Goal: Register for event/course

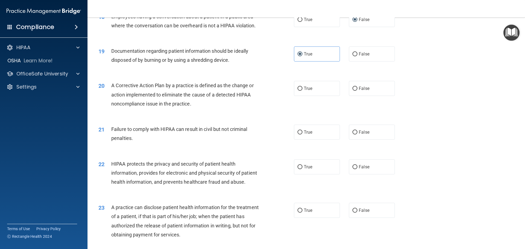
scroll to position [717, 0]
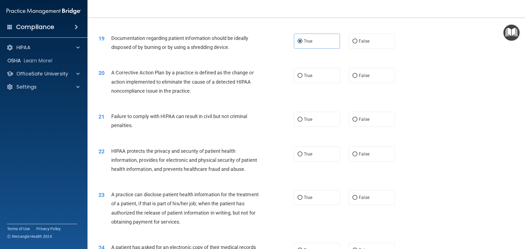
click at [306, 93] on div "20 A Corrective Action Plan by a practice is defined as the change or action im…" at bounding box center [306, 83] width 424 height 44
click at [307, 78] on span "True" at bounding box center [308, 75] width 8 height 5
click at [303, 78] on input "True" at bounding box center [300, 76] width 5 height 4
radio input "true"
click at [356, 124] on label "False" at bounding box center [372, 119] width 46 height 15
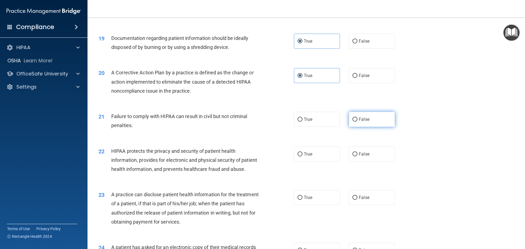
click at [356, 122] on input "False" at bounding box center [355, 120] width 5 height 4
radio input "true"
click at [306, 159] on label "True" at bounding box center [317, 154] width 46 height 15
click at [303, 156] on input "True" at bounding box center [300, 154] width 5 height 4
radio input "true"
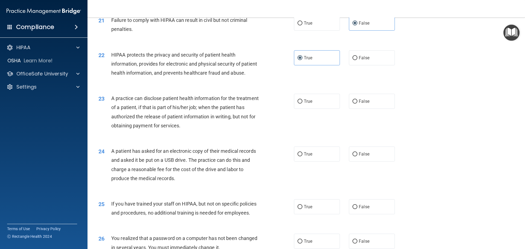
scroll to position [827, 0]
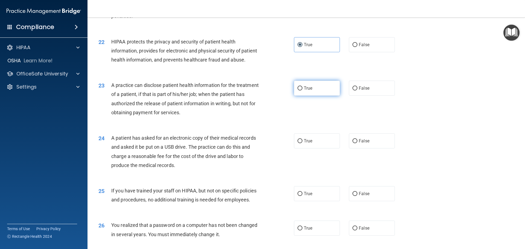
click at [309, 96] on label "True" at bounding box center [317, 88] width 46 height 15
click at [303, 91] on input "True" at bounding box center [300, 88] width 5 height 4
radio input "true"
click at [299, 149] on label "True" at bounding box center [317, 140] width 46 height 15
click at [299, 143] on input "True" at bounding box center [300, 141] width 5 height 4
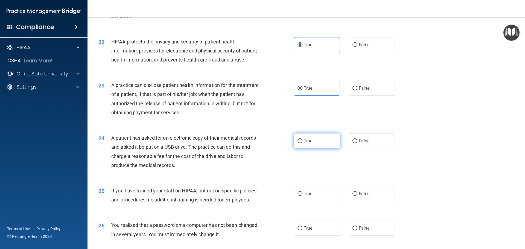
radio input "true"
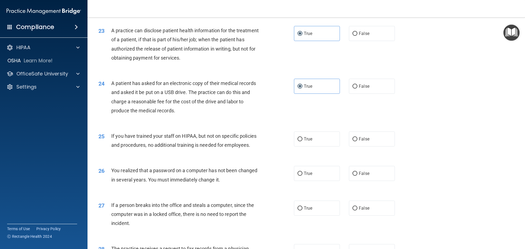
scroll to position [909, 0]
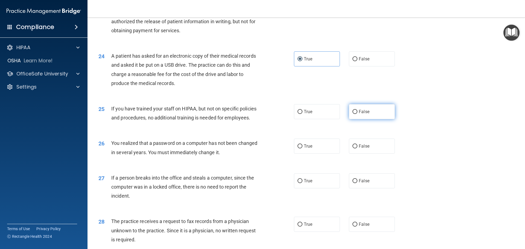
click at [356, 119] on label "False" at bounding box center [372, 111] width 46 height 15
click at [356, 114] on input "False" at bounding box center [355, 112] width 5 height 4
radio input "true"
click at [298, 149] on input "True" at bounding box center [300, 146] width 5 height 4
radio input "true"
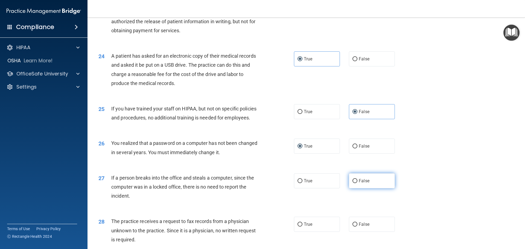
click at [362, 188] on label "False" at bounding box center [372, 180] width 46 height 15
click at [357, 183] on input "False" at bounding box center [355, 181] width 5 height 4
radio input "true"
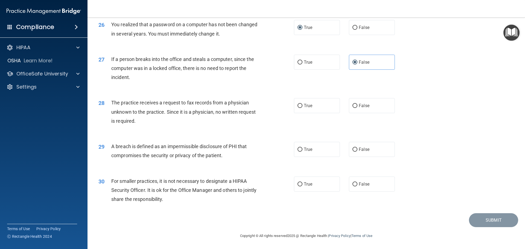
scroll to position [1045, 0]
click at [301, 110] on label "True" at bounding box center [317, 105] width 46 height 15
click at [301, 108] on input "True" at bounding box center [300, 106] width 5 height 4
radio input "true"
click at [351, 102] on label "False" at bounding box center [372, 105] width 46 height 15
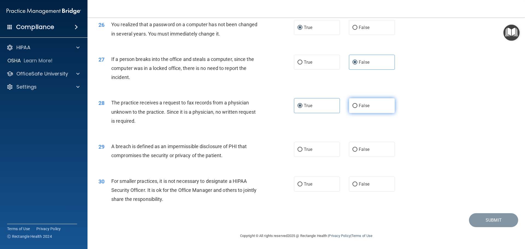
click at [353, 104] on input "False" at bounding box center [355, 106] width 5 height 4
radio input "true"
radio input "false"
click at [295, 146] on label "True" at bounding box center [317, 149] width 46 height 15
click at [298, 148] on input "True" at bounding box center [300, 150] width 5 height 4
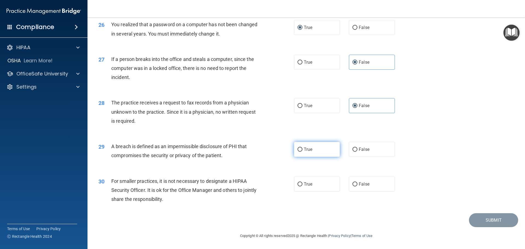
radio input "true"
click at [299, 185] on input "True" at bounding box center [300, 184] width 5 height 4
radio input "true"
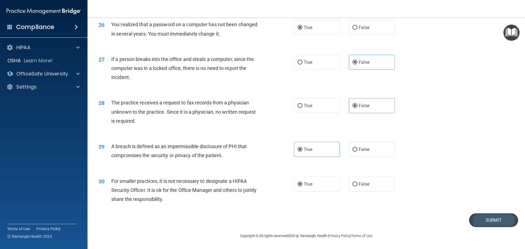
click at [491, 220] on button "Submit" at bounding box center [493, 220] width 49 height 14
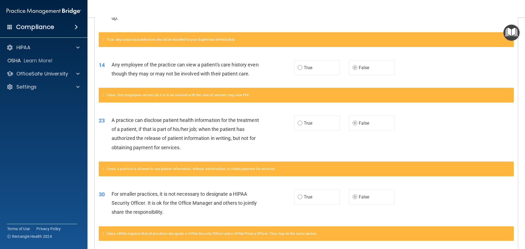
scroll to position [359, 0]
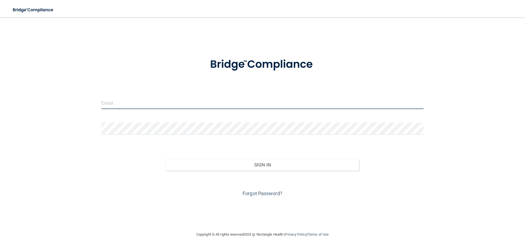
click at [120, 101] on input "email" at bounding box center [262, 103] width 322 height 12
type input "[EMAIL_ADDRESS][DOMAIN_NAME]"
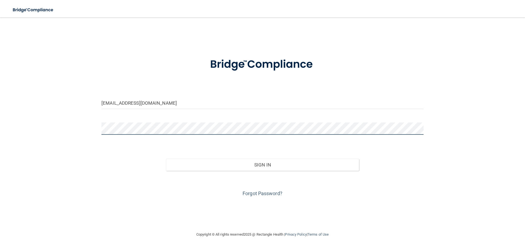
click at [166, 159] on button "Sign In" at bounding box center [262, 165] width 193 height 12
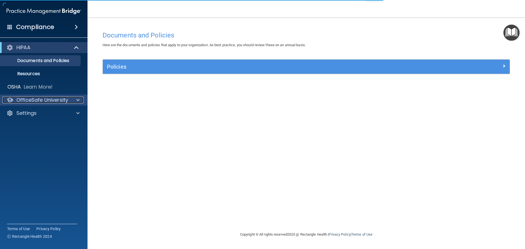
click at [73, 100] on div at bounding box center [77, 100] width 14 height 7
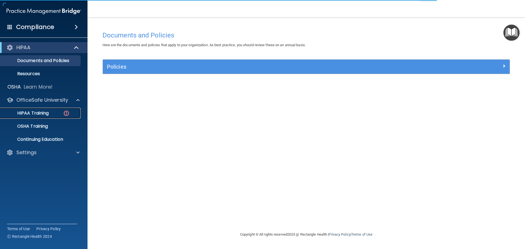
click at [46, 113] on p "HIPAA Training" at bounding box center [26, 113] width 45 height 5
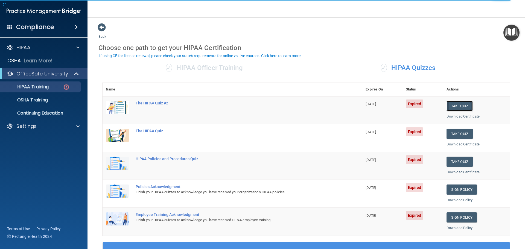
click at [461, 107] on button "Take Quiz" at bounding box center [460, 106] width 26 height 10
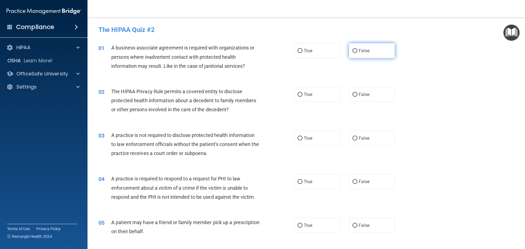
click at [357, 54] on label "False" at bounding box center [372, 50] width 46 height 15
click at [357, 53] on input "False" at bounding box center [355, 51] width 5 height 4
radio input "true"
click at [303, 91] on label "True" at bounding box center [317, 94] width 46 height 15
click at [303, 93] on input "True" at bounding box center [300, 95] width 5 height 4
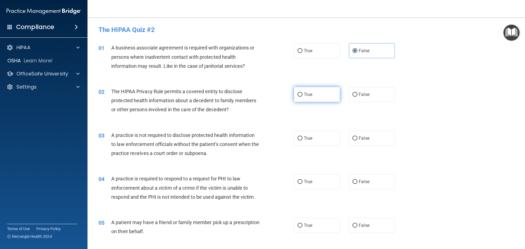
radio input "true"
click at [369, 136] on label "False" at bounding box center [372, 138] width 46 height 15
click at [357, 136] on input "False" at bounding box center [355, 138] width 5 height 4
radio input "true"
click at [310, 188] on label "True" at bounding box center [317, 181] width 46 height 15
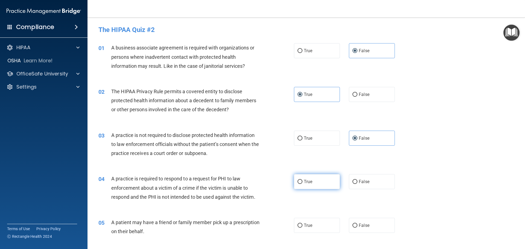
click at [303, 184] on input "True" at bounding box center [300, 182] width 5 height 4
radio input "true"
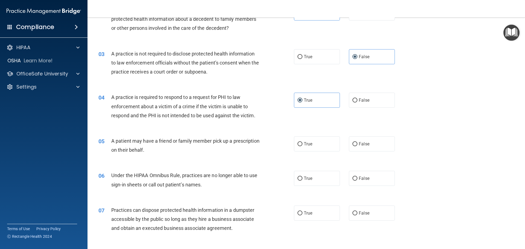
scroll to position [82, 0]
click at [307, 144] on span "True" at bounding box center [308, 143] width 8 height 5
click at [303, 144] on input "True" at bounding box center [300, 144] width 5 height 4
radio input "true"
click at [353, 177] on input "False" at bounding box center [355, 178] width 5 height 4
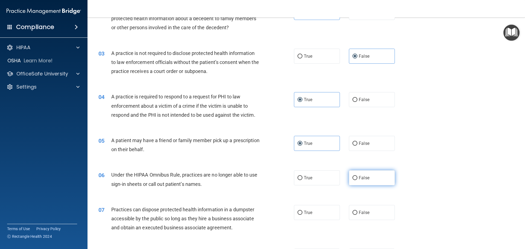
radio input "true"
click at [305, 214] on span "True" at bounding box center [308, 212] width 8 height 5
click at [303, 214] on input "True" at bounding box center [300, 213] width 5 height 4
radio input "true"
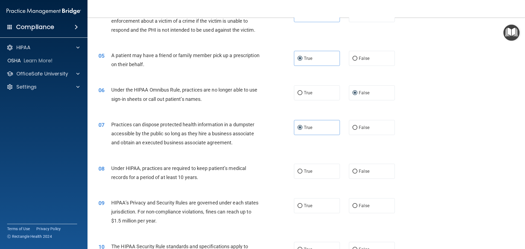
scroll to position [191, 0]
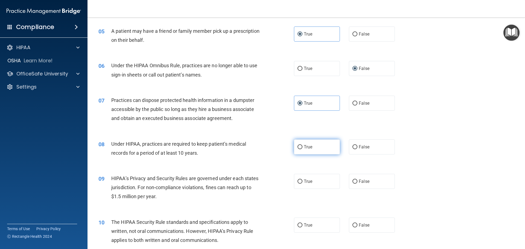
click at [306, 154] on label "True" at bounding box center [317, 146] width 46 height 15
click at [303, 149] on input "True" at bounding box center [300, 147] width 5 height 4
radio input "true"
click at [310, 187] on label "True" at bounding box center [317, 181] width 46 height 15
click at [303, 184] on input "True" at bounding box center [300, 182] width 5 height 4
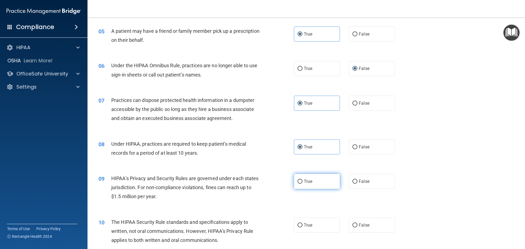
radio input "true"
click at [321, 226] on label "True" at bounding box center [317, 225] width 46 height 15
click at [303, 226] on input "True" at bounding box center [300, 225] width 5 height 4
radio input "true"
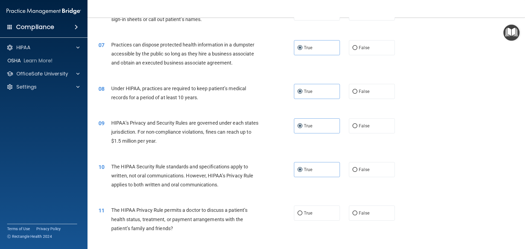
scroll to position [301, 0]
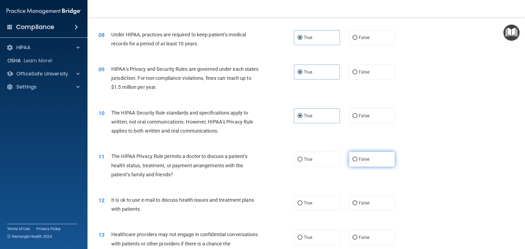
click at [374, 162] on label "False" at bounding box center [372, 159] width 46 height 15
click at [357, 162] on input "False" at bounding box center [355, 160] width 5 height 4
radio input "true"
click at [333, 210] on label "True" at bounding box center [317, 203] width 46 height 15
click at [303, 205] on input "True" at bounding box center [300, 203] width 5 height 4
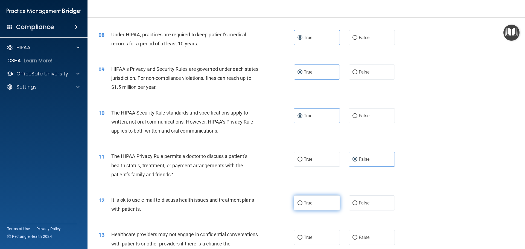
radio input "true"
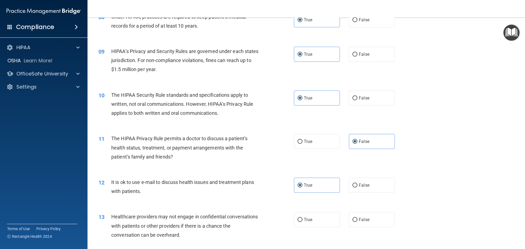
scroll to position [328, 0]
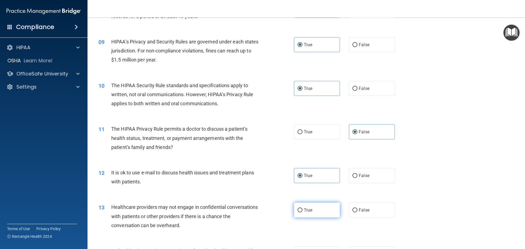
click at [305, 205] on label "True" at bounding box center [317, 210] width 46 height 15
click at [303, 208] on input "True" at bounding box center [300, 210] width 5 height 4
radio input "true"
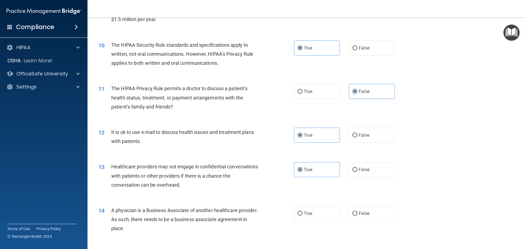
scroll to position [410, 0]
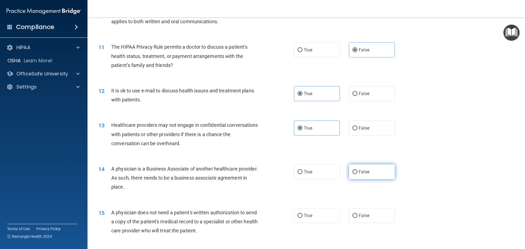
click at [366, 169] on label "False" at bounding box center [372, 171] width 46 height 15
click at [357, 170] on input "False" at bounding box center [355, 172] width 5 height 4
radio input "true"
click at [305, 211] on label "True" at bounding box center [317, 215] width 46 height 15
click at [303, 214] on input "True" at bounding box center [300, 216] width 5 height 4
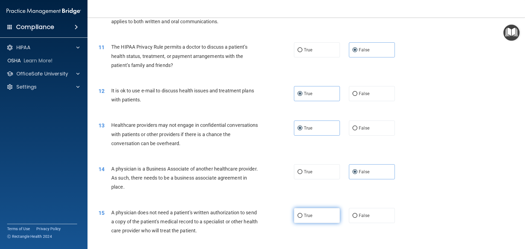
radio input "true"
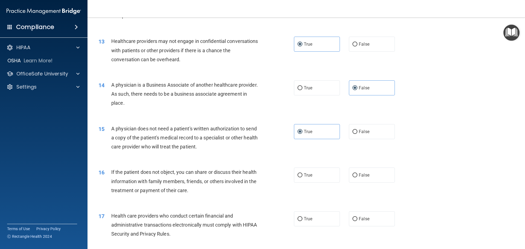
scroll to position [520, 0]
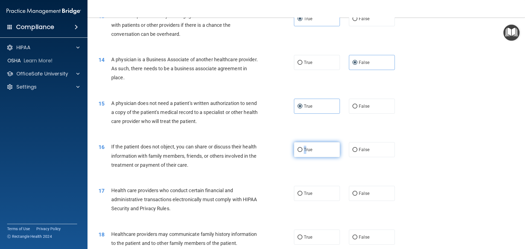
click at [304, 153] on label "True" at bounding box center [317, 149] width 46 height 15
click at [304, 151] on span "True" at bounding box center [308, 149] width 8 height 5
click at [302, 151] on input "True" at bounding box center [300, 150] width 5 height 4
radio input "true"
click at [316, 189] on label "True" at bounding box center [317, 193] width 46 height 15
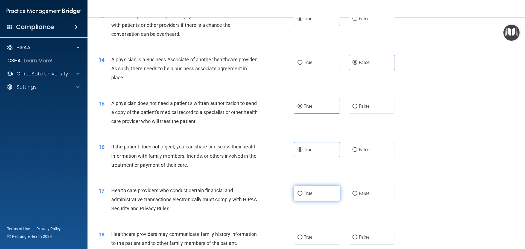
click at [303, 192] on input "True" at bounding box center [300, 194] width 5 height 4
radio input "true"
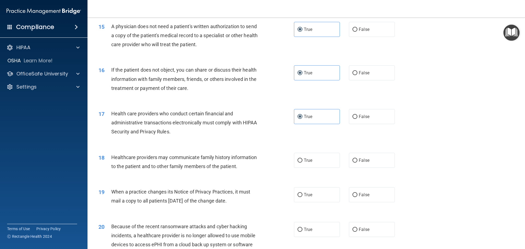
scroll to position [602, 0]
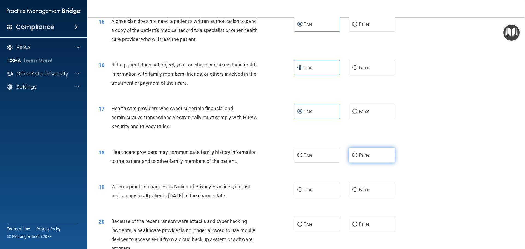
click at [363, 150] on label "False" at bounding box center [372, 155] width 46 height 15
click at [357, 153] on input "False" at bounding box center [355, 155] width 5 height 4
radio input "true"
click at [310, 181] on div "19 When a practice changes its Notice of Privacy Practices, it must mail a copy…" at bounding box center [306, 192] width 424 height 34
click at [309, 184] on label "True" at bounding box center [317, 189] width 46 height 15
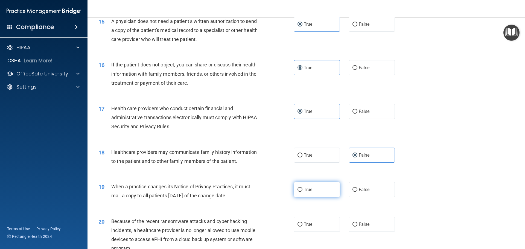
click at [303, 188] on input "True" at bounding box center [300, 190] width 5 height 4
radio input "true"
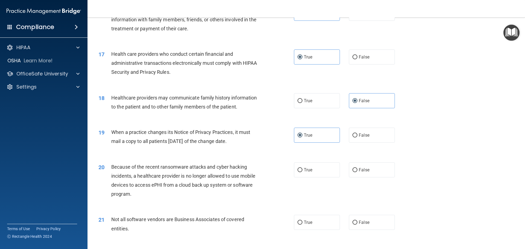
scroll to position [656, 0]
click at [368, 164] on label "False" at bounding box center [372, 169] width 46 height 15
click at [357, 168] on input "False" at bounding box center [355, 170] width 5 height 4
radio input "true"
click at [319, 233] on div "21 Not all software vendors are Business Associates of covered entities. True F…" at bounding box center [306, 225] width 424 height 34
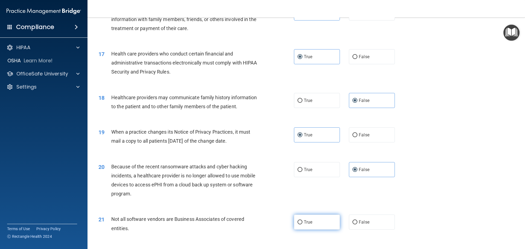
click at [314, 228] on label "True" at bounding box center [317, 222] width 46 height 15
click at [303, 225] on input "True" at bounding box center [300, 222] width 5 height 4
radio input "true"
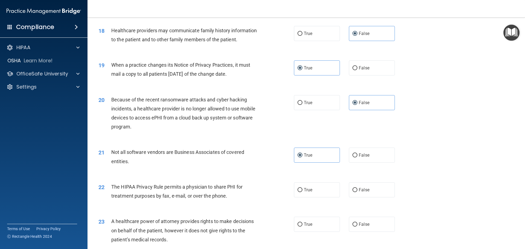
scroll to position [738, 0]
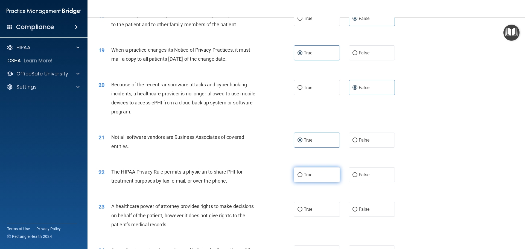
click at [301, 178] on label "True" at bounding box center [317, 174] width 46 height 15
click at [301, 177] on input "True" at bounding box center [300, 175] width 5 height 4
radio input "true"
click at [314, 208] on label "True" at bounding box center [317, 209] width 46 height 15
click at [303, 208] on input "True" at bounding box center [300, 210] width 5 height 4
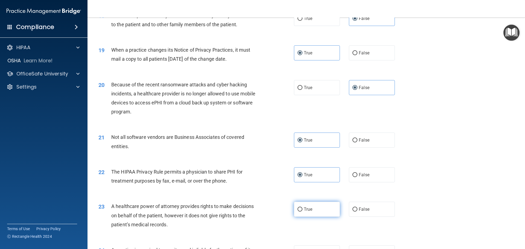
radio input "true"
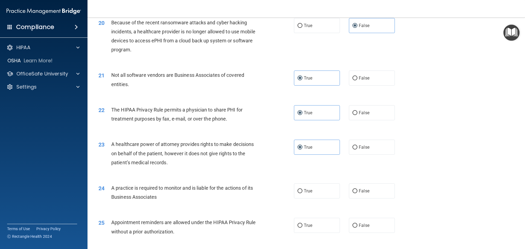
scroll to position [821, 0]
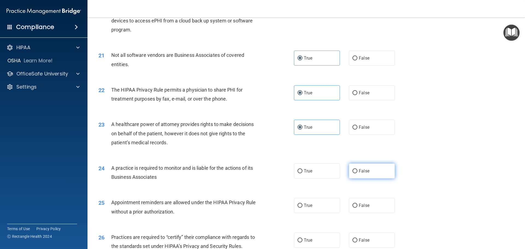
click at [349, 173] on label "False" at bounding box center [372, 171] width 46 height 15
click at [353, 173] on input "False" at bounding box center [355, 171] width 5 height 4
radio input "true"
click at [298, 204] on input "True" at bounding box center [300, 206] width 5 height 4
radio input "true"
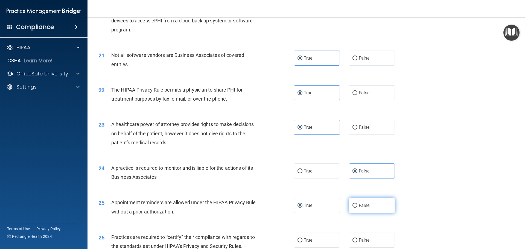
click at [353, 204] on input "False" at bounding box center [355, 206] width 5 height 4
radio input "true"
radio input "false"
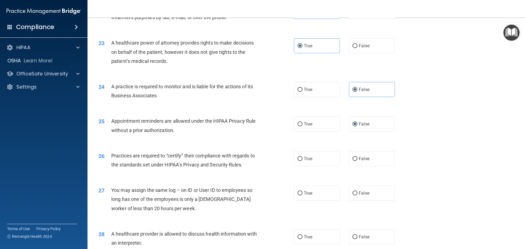
scroll to position [903, 0]
click at [312, 153] on label "True" at bounding box center [317, 158] width 46 height 15
click at [303, 156] on input "True" at bounding box center [300, 158] width 5 height 4
radio input "true"
click at [359, 190] on span "False" at bounding box center [364, 192] width 11 height 5
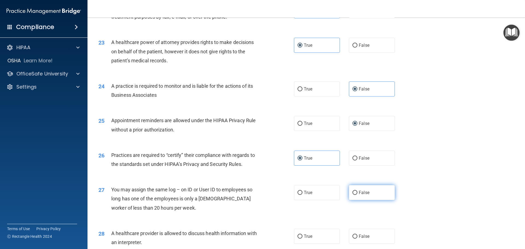
click at [357, 191] on input "False" at bounding box center [355, 193] width 5 height 4
radio input "true"
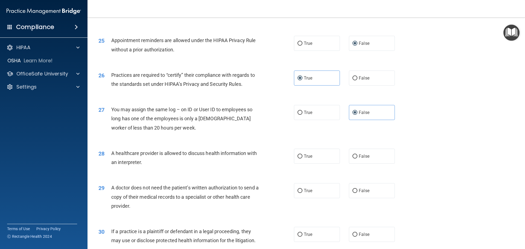
scroll to position [985, 0]
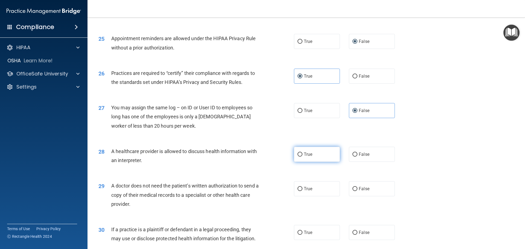
click at [313, 152] on label "True" at bounding box center [317, 154] width 46 height 15
click at [303, 153] on input "True" at bounding box center [300, 155] width 5 height 4
radio input "true"
click at [321, 190] on label "True" at bounding box center [317, 188] width 46 height 15
click at [303, 190] on input "True" at bounding box center [300, 189] width 5 height 4
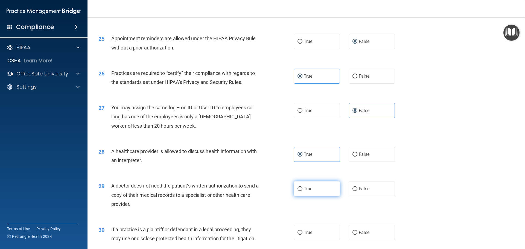
radio input "true"
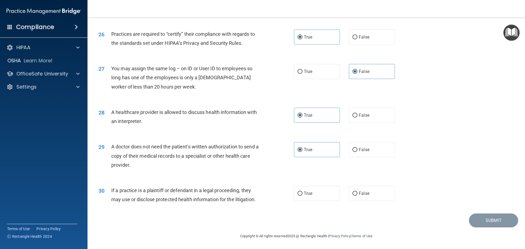
scroll to position [1024, 0]
click at [366, 191] on span "False" at bounding box center [364, 193] width 11 height 5
click at [357, 191] on input "False" at bounding box center [355, 193] width 5 height 4
radio input "true"
click at [485, 219] on button "Submit" at bounding box center [493, 220] width 49 height 14
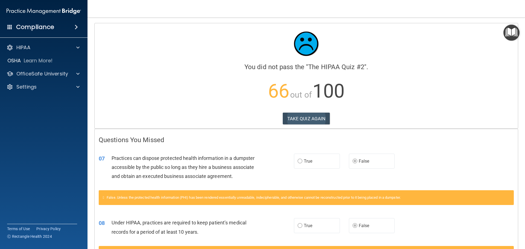
drag, startPoint x: 303, startPoint y: 110, endPoint x: 304, endPoint y: 114, distance: 3.4
click at [304, 112] on div "Calculating your score.... You did not pass the " The HIPAA Quiz #2 ". 66 out o…" at bounding box center [306, 75] width 423 height 105
click at [303, 118] on button "TAKE QUIZ AGAIN" at bounding box center [306, 119] width 47 height 12
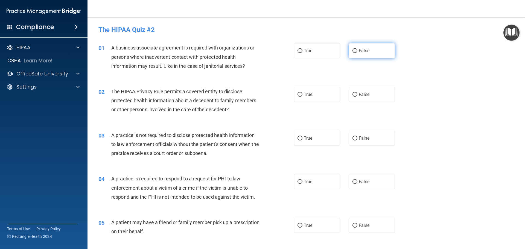
click at [349, 54] on label "False" at bounding box center [372, 50] width 46 height 15
click at [353, 53] on input "False" at bounding box center [355, 51] width 5 height 4
radio input "true"
click at [310, 95] on span "True" at bounding box center [308, 94] width 8 height 5
click at [303, 95] on input "True" at bounding box center [300, 95] width 5 height 4
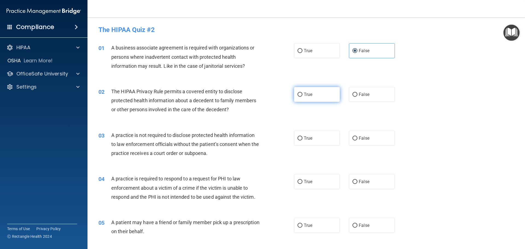
radio input "true"
click at [367, 142] on label "False" at bounding box center [372, 138] width 46 height 15
click at [357, 141] on input "False" at bounding box center [355, 138] width 5 height 4
radio input "true"
click at [299, 176] on label "True" at bounding box center [317, 181] width 46 height 15
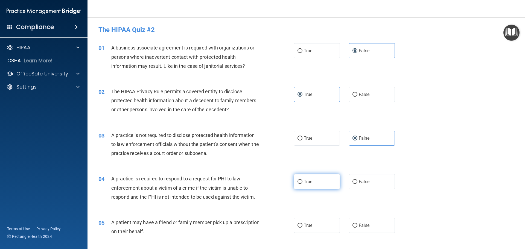
click at [299, 180] on input "True" at bounding box center [300, 182] width 5 height 4
radio input "true"
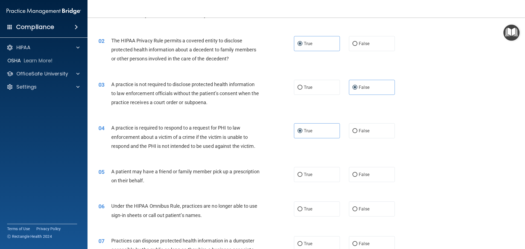
scroll to position [55, 0]
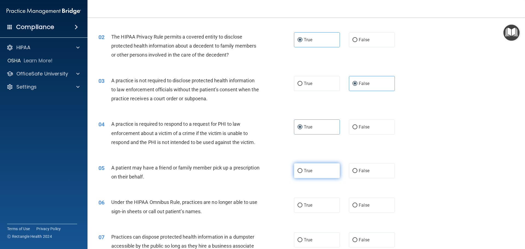
click at [309, 173] on span "True" at bounding box center [308, 170] width 8 height 5
click at [303, 173] on input "True" at bounding box center [300, 171] width 5 height 4
radio input "true"
click at [354, 201] on label "False" at bounding box center [372, 205] width 46 height 15
click at [354, 203] on input "False" at bounding box center [355, 205] width 5 height 4
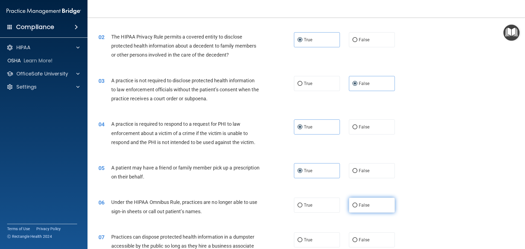
radio input "true"
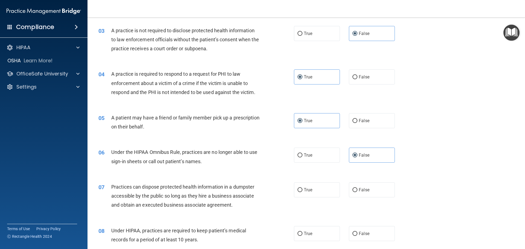
scroll to position [109, 0]
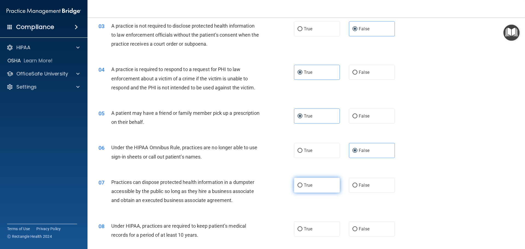
click at [304, 191] on label "True" at bounding box center [317, 185] width 46 height 15
click at [303, 188] on input "True" at bounding box center [300, 186] width 5 height 4
radio input "true"
click at [360, 183] on span "False" at bounding box center [364, 185] width 11 height 5
click at [357, 184] on input "False" at bounding box center [355, 186] width 5 height 4
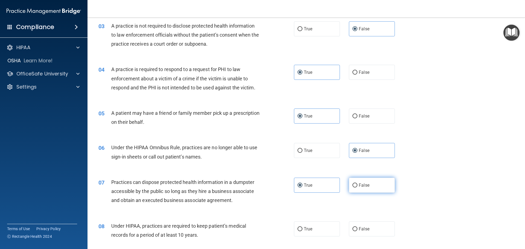
radio input "true"
radio input "false"
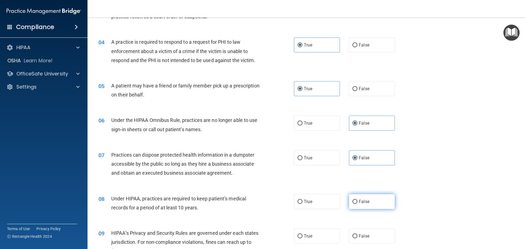
click at [364, 201] on span "False" at bounding box center [364, 201] width 11 height 5
click at [357, 201] on input "False" at bounding box center [355, 202] width 5 height 4
radio input "true"
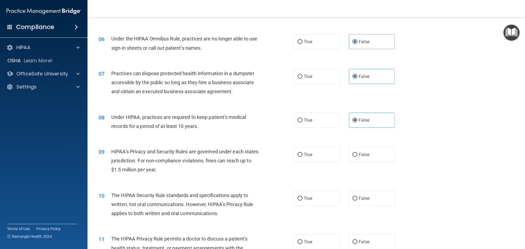
scroll to position [219, 0]
click at [311, 155] on label "True" at bounding box center [317, 154] width 46 height 15
click at [303, 155] on input "True" at bounding box center [300, 154] width 5 height 4
radio input "true"
click at [301, 202] on label "True" at bounding box center [317, 197] width 46 height 15
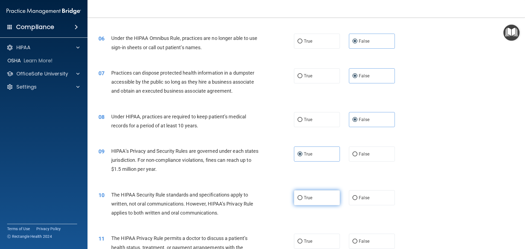
click at [301, 200] on input "True" at bounding box center [300, 198] width 5 height 4
radio input "true"
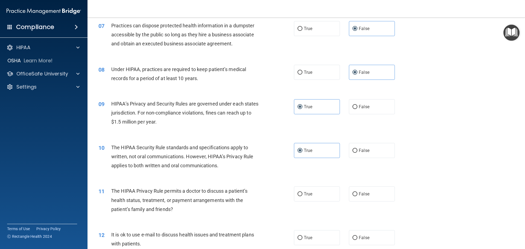
scroll to position [274, 0]
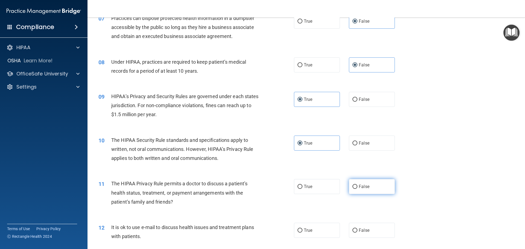
click at [375, 186] on label "False" at bounding box center [372, 186] width 46 height 15
click at [357, 186] on input "False" at bounding box center [355, 187] width 5 height 4
radio input "true"
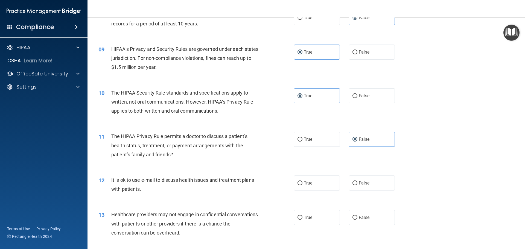
scroll to position [328, 0]
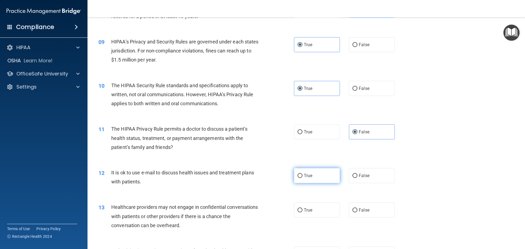
click at [295, 178] on label "True" at bounding box center [317, 175] width 46 height 15
click at [298, 178] on input "True" at bounding box center [300, 176] width 5 height 4
radio input "true"
click at [349, 220] on div "13 Healthcare providers may not engage in confidential conversations with patie…" at bounding box center [306, 218] width 424 height 44
click at [351, 217] on label "False" at bounding box center [372, 210] width 46 height 15
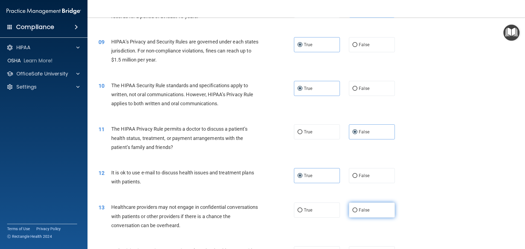
click at [353, 213] on input "False" at bounding box center [355, 210] width 5 height 4
radio input "true"
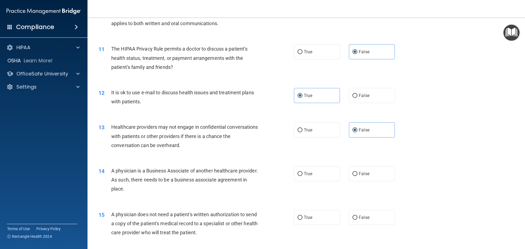
scroll to position [410, 0]
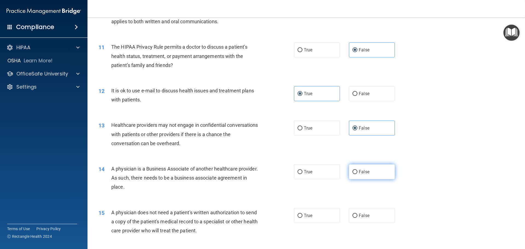
click at [351, 169] on label "False" at bounding box center [372, 171] width 46 height 15
click at [353, 170] on input "False" at bounding box center [355, 172] width 5 height 4
radio input "true"
click at [305, 213] on label "True" at bounding box center [317, 215] width 46 height 15
click at [303, 214] on input "True" at bounding box center [300, 216] width 5 height 4
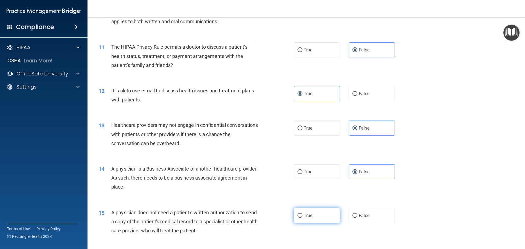
radio input "true"
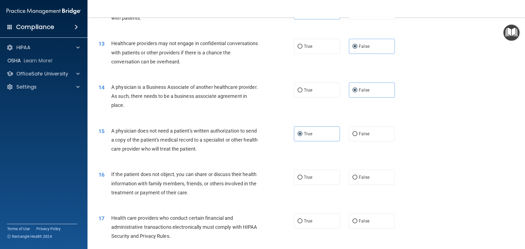
scroll to position [492, 0]
click at [316, 177] on label "True" at bounding box center [317, 177] width 46 height 15
click at [303, 177] on input "True" at bounding box center [300, 177] width 5 height 4
radio input "true"
click at [314, 221] on label "True" at bounding box center [317, 220] width 46 height 15
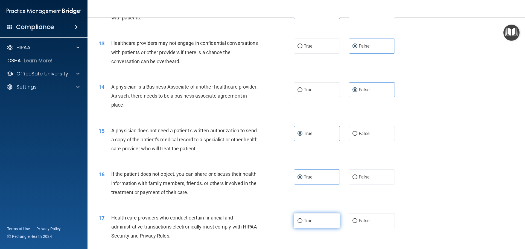
click at [303, 221] on input "True" at bounding box center [300, 221] width 5 height 4
radio input "true"
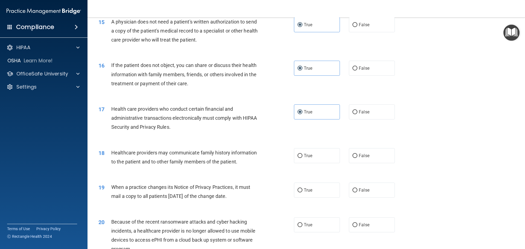
scroll to position [602, 0]
click at [359, 154] on span "False" at bounding box center [364, 155] width 11 height 5
click at [356, 154] on input "False" at bounding box center [355, 155] width 5 height 4
radio input "true"
click at [354, 186] on label "False" at bounding box center [372, 189] width 46 height 15
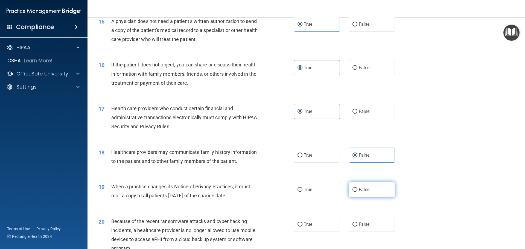
click at [354, 188] on input "False" at bounding box center [355, 190] width 5 height 4
radio input "true"
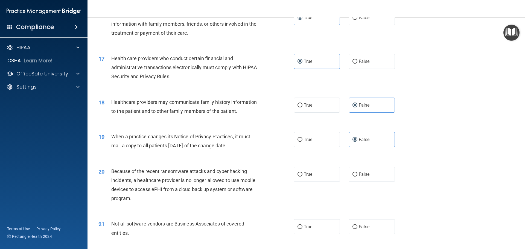
scroll to position [656, 0]
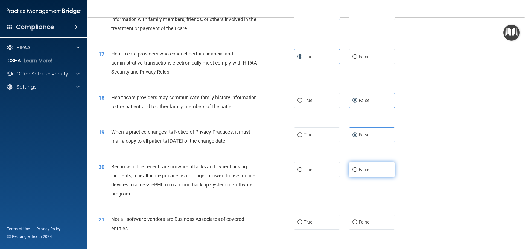
click at [375, 169] on label "False" at bounding box center [372, 169] width 46 height 15
click at [357, 169] on input "False" at bounding box center [355, 170] width 5 height 4
radio input "true"
click at [306, 225] on label "True" at bounding box center [317, 222] width 46 height 15
click at [303, 225] on input "True" at bounding box center [300, 222] width 5 height 4
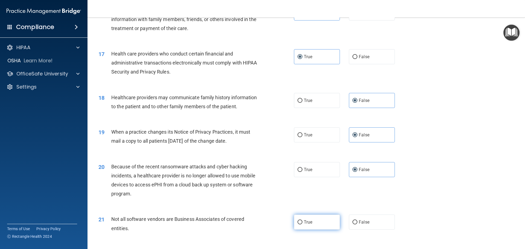
radio input "true"
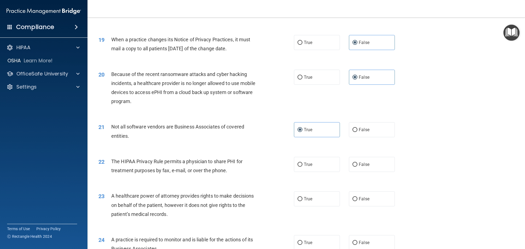
scroll to position [766, 0]
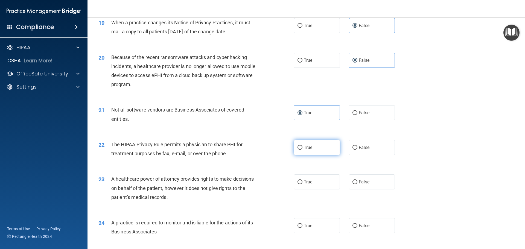
click at [304, 151] on label "True" at bounding box center [317, 147] width 46 height 15
click at [303, 150] on input "True" at bounding box center [300, 148] width 5 height 4
radio input "true"
click at [357, 179] on label "False" at bounding box center [372, 182] width 46 height 15
click at [357, 180] on input "False" at bounding box center [355, 182] width 5 height 4
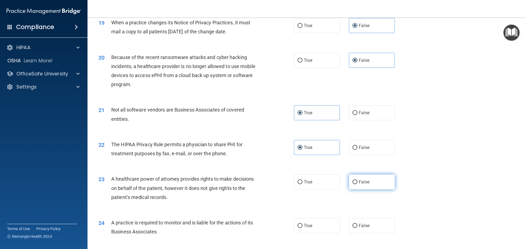
radio input "true"
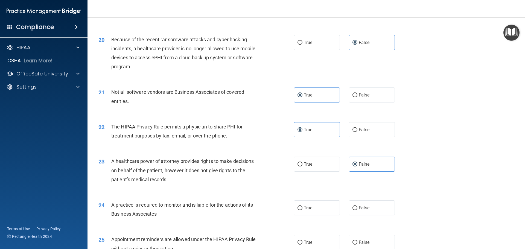
scroll to position [793, 0]
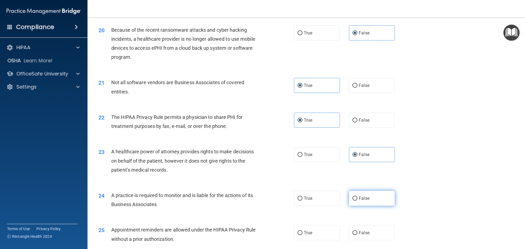
click at [371, 201] on label "False" at bounding box center [372, 198] width 46 height 15
click at [357, 201] on input "False" at bounding box center [355, 199] width 5 height 4
radio input "true"
click at [335, 231] on label "True" at bounding box center [317, 232] width 46 height 15
click at [303, 231] on input "True" at bounding box center [300, 233] width 5 height 4
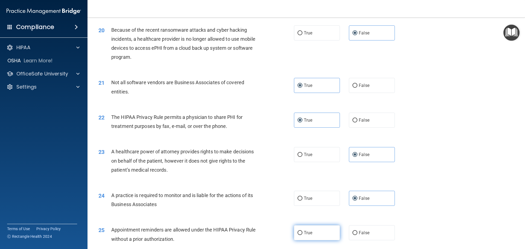
radio input "true"
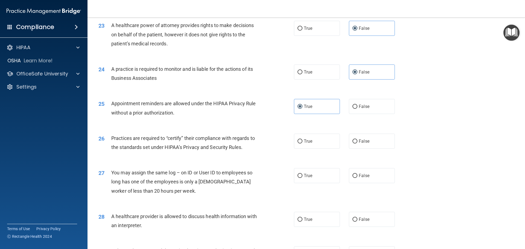
scroll to position [930, 0]
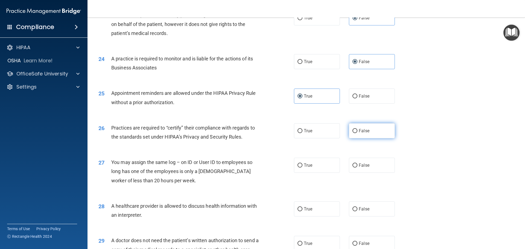
click at [359, 131] on span "False" at bounding box center [364, 130] width 11 height 5
click at [357, 131] on input "False" at bounding box center [355, 131] width 5 height 4
radio input "true"
click at [354, 159] on label "False" at bounding box center [372, 165] width 46 height 15
click at [354, 164] on input "False" at bounding box center [355, 166] width 5 height 4
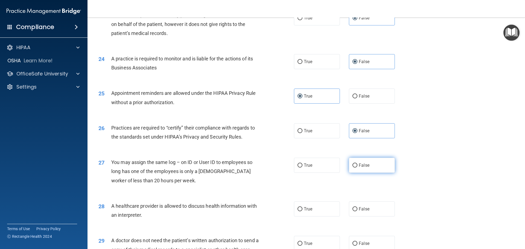
radio input "true"
click at [304, 212] on label "True" at bounding box center [317, 209] width 46 height 15
click at [303, 211] on input "True" at bounding box center [300, 209] width 5 height 4
radio input "true"
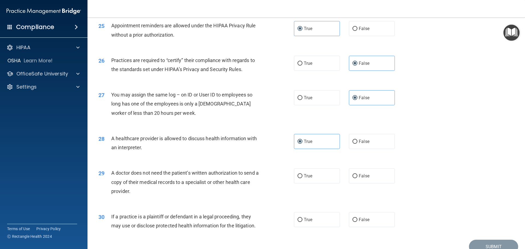
scroll to position [1012, 0]
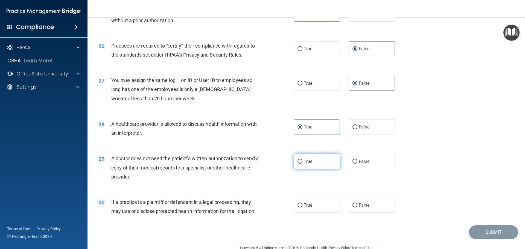
click at [302, 169] on label "True" at bounding box center [317, 161] width 46 height 15
click at [302, 164] on input "True" at bounding box center [300, 162] width 5 height 4
radio input "true"
click at [316, 203] on label "True" at bounding box center [317, 205] width 46 height 15
click at [303, 203] on input "True" at bounding box center [300, 205] width 5 height 4
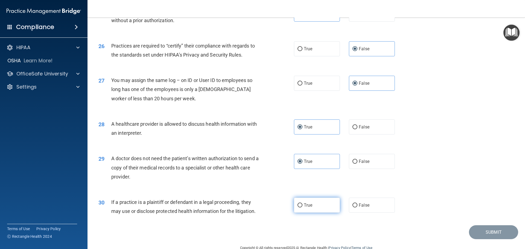
radio input "true"
click at [495, 233] on button "Submit" at bounding box center [493, 232] width 49 height 14
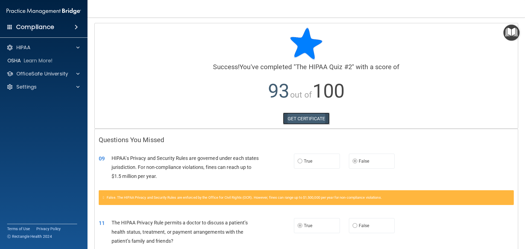
click at [308, 118] on link "GET CERTIFICATE" at bounding box center [306, 119] width 47 height 12
click at [43, 74] on p "OfficeSafe University" at bounding box center [42, 74] width 52 height 7
click at [42, 87] on p "HIPAA Training" at bounding box center [26, 86] width 45 height 5
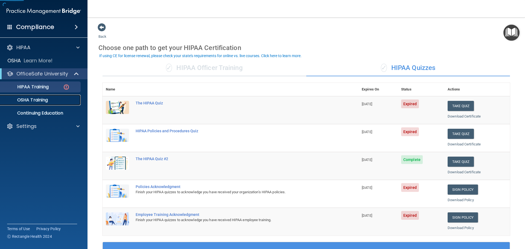
click at [41, 97] on p "OSHA Training" at bounding box center [26, 99] width 44 height 5
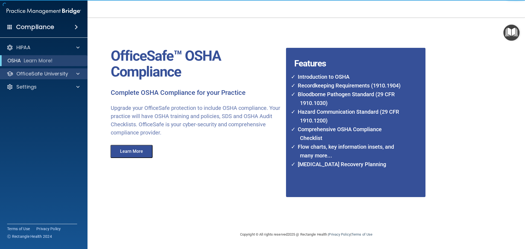
click at [34, 69] on div "OfficeSafe University" at bounding box center [44, 73] width 88 height 11
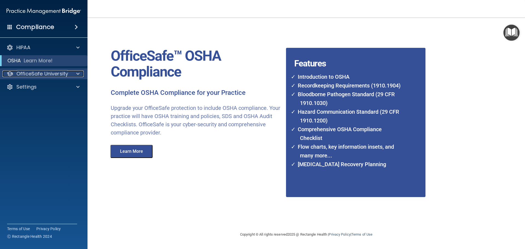
click at [80, 73] on div at bounding box center [77, 74] width 14 height 7
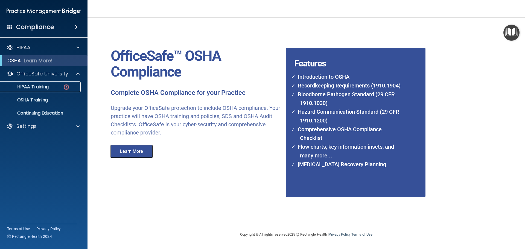
click at [46, 85] on p "HIPAA Training" at bounding box center [26, 86] width 45 height 5
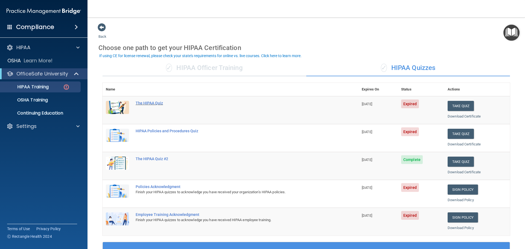
click at [156, 103] on div "The HIPAA Quiz" at bounding box center [234, 103] width 196 height 4
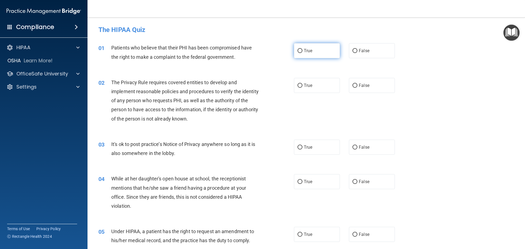
click at [309, 53] on span "True" at bounding box center [308, 50] width 8 height 5
click at [303, 53] on input "True" at bounding box center [300, 51] width 5 height 4
radio input "true"
click at [315, 82] on label "True" at bounding box center [317, 85] width 46 height 15
click at [303, 84] on input "True" at bounding box center [300, 86] width 5 height 4
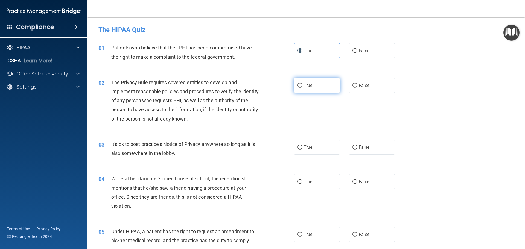
radio input "true"
click at [315, 145] on label "True" at bounding box center [317, 147] width 46 height 15
click at [303, 146] on input "True" at bounding box center [300, 148] width 5 height 4
radio input "true"
click at [359, 179] on span "False" at bounding box center [364, 181] width 11 height 5
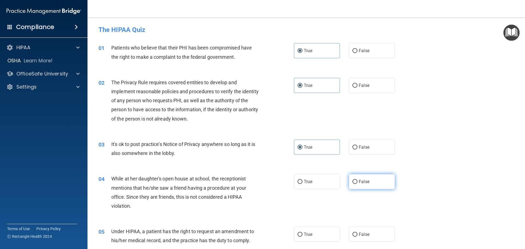
click at [357, 180] on input "False" at bounding box center [355, 182] width 5 height 4
radio input "true"
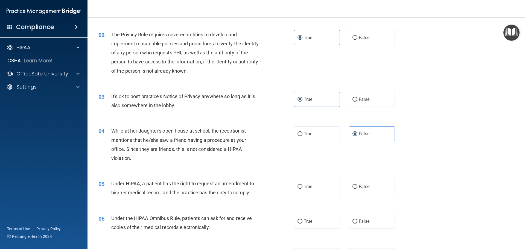
scroll to position [82, 0]
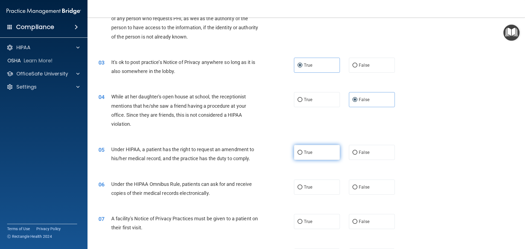
click at [304, 150] on span "True" at bounding box center [308, 152] width 8 height 5
click at [303, 151] on input "True" at bounding box center [300, 153] width 5 height 4
radio input "true"
click at [303, 192] on label "True" at bounding box center [317, 187] width 46 height 15
click at [303, 190] on input "True" at bounding box center [300, 187] width 5 height 4
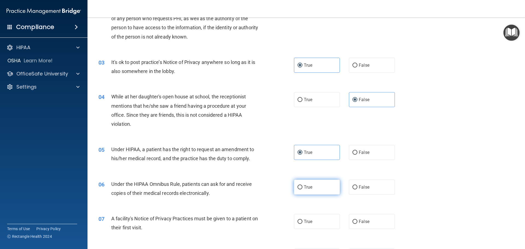
radio input "true"
click at [298, 220] on input "True" at bounding box center [300, 222] width 5 height 4
radio input "true"
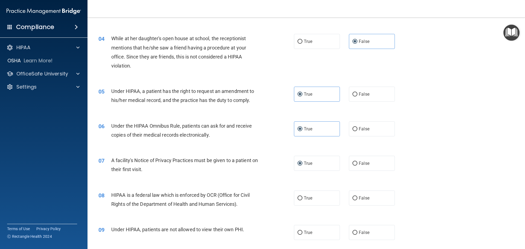
scroll to position [164, 0]
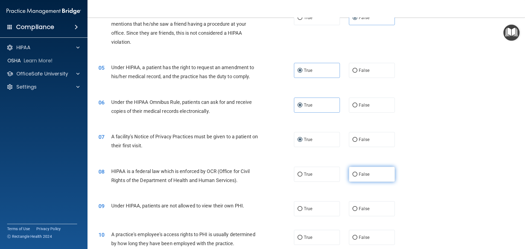
click at [359, 176] on span "False" at bounding box center [364, 174] width 11 height 5
click at [356, 176] on input "False" at bounding box center [355, 175] width 5 height 4
radio input "true"
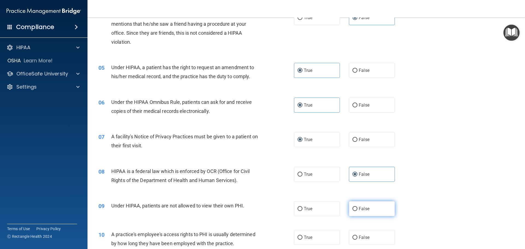
click at [362, 206] on span "False" at bounding box center [364, 208] width 11 height 5
click at [357, 207] on input "False" at bounding box center [355, 209] width 5 height 4
radio input "true"
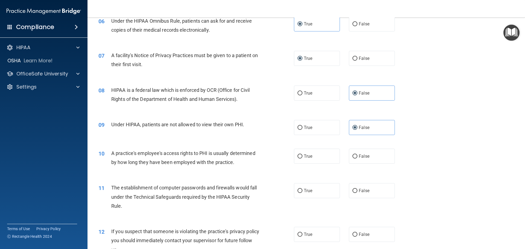
scroll to position [246, 0]
click at [374, 162] on label "False" at bounding box center [372, 155] width 46 height 15
click at [357, 158] on input "False" at bounding box center [355, 156] width 5 height 4
radio input "true"
click at [300, 190] on input "True" at bounding box center [300, 190] width 5 height 4
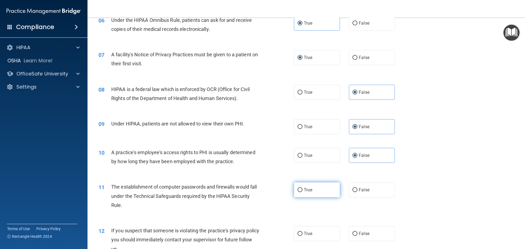
radio input "true"
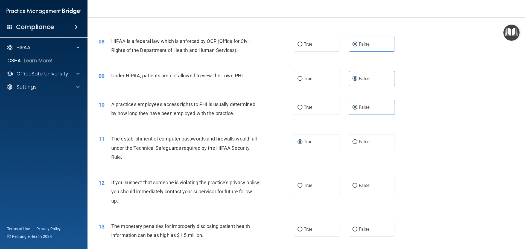
scroll to position [301, 0]
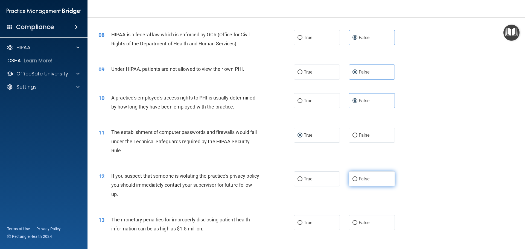
click at [354, 182] on label "False" at bounding box center [372, 178] width 46 height 15
click at [354, 181] on input "False" at bounding box center [355, 179] width 5 height 4
radio input "true"
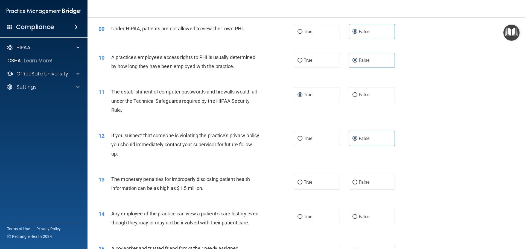
scroll to position [356, 0]
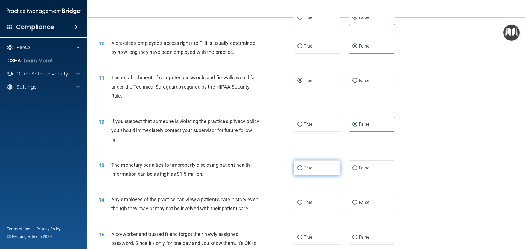
click at [307, 175] on label "True" at bounding box center [317, 168] width 46 height 15
click at [303, 170] on input "True" at bounding box center [300, 168] width 5 height 4
radio input "true"
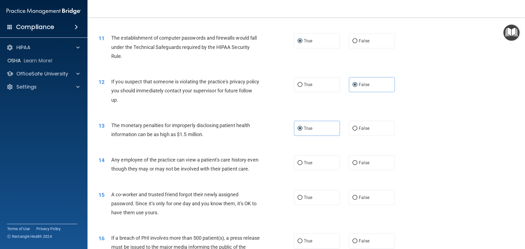
scroll to position [438, 0]
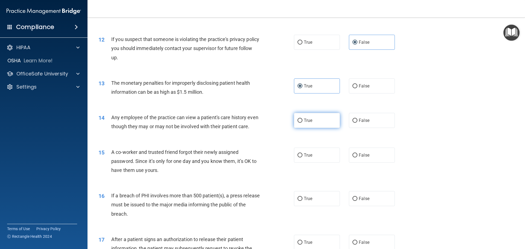
click at [307, 126] on label "True" at bounding box center [317, 120] width 46 height 15
click at [303, 123] on input "True" at bounding box center [300, 121] width 5 height 4
radio input "true"
click at [372, 163] on label "False" at bounding box center [372, 155] width 46 height 15
click at [357, 158] on input "False" at bounding box center [355, 155] width 5 height 4
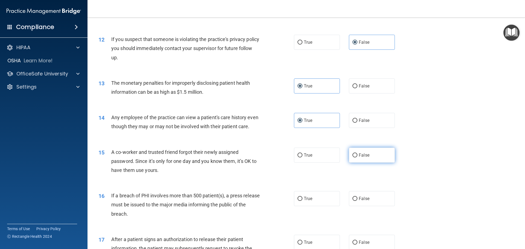
radio input "true"
click at [297, 204] on label "True" at bounding box center [317, 198] width 46 height 15
click at [298, 201] on input "True" at bounding box center [300, 199] width 5 height 4
radio input "true"
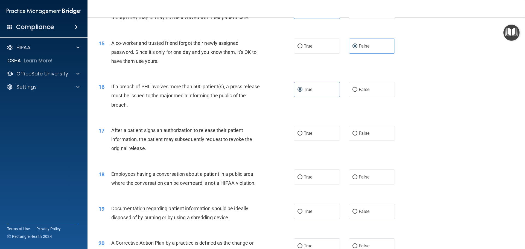
scroll to position [547, 0]
click at [304, 136] on span "True" at bounding box center [308, 132] width 8 height 5
click at [302, 135] on input "True" at bounding box center [300, 133] width 5 height 4
radio input "true"
click at [359, 179] on span "False" at bounding box center [364, 176] width 11 height 5
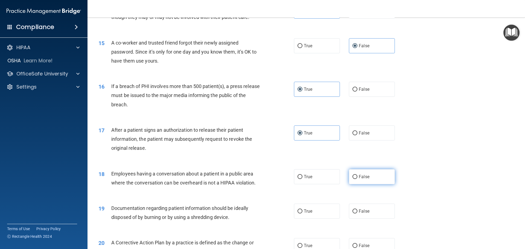
click at [357, 179] on input "False" at bounding box center [355, 177] width 5 height 4
radio input "true"
click at [296, 214] on label "True" at bounding box center [317, 211] width 46 height 15
click at [298, 214] on input "True" at bounding box center [300, 212] width 5 height 4
radio input "true"
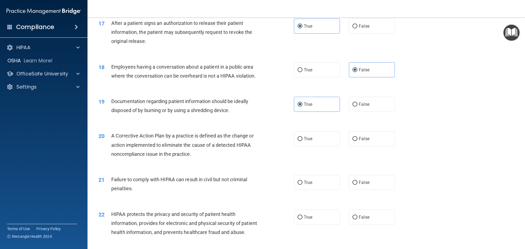
scroll to position [656, 0]
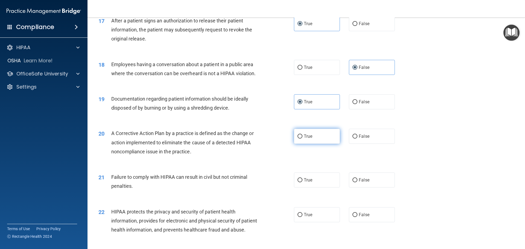
click at [312, 144] on label "True" at bounding box center [317, 136] width 46 height 15
click at [303, 139] on input "True" at bounding box center [300, 137] width 5 height 4
radio input "true"
click at [360, 183] on span "False" at bounding box center [364, 180] width 11 height 5
click at [357, 182] on input "False" at bounding box center [355, 180] width 5 height 4
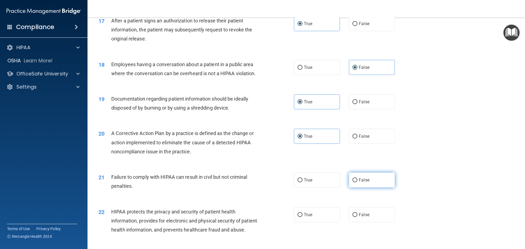
radio input "true"
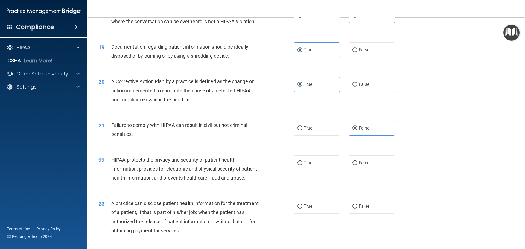
scroll to position [711, 0]
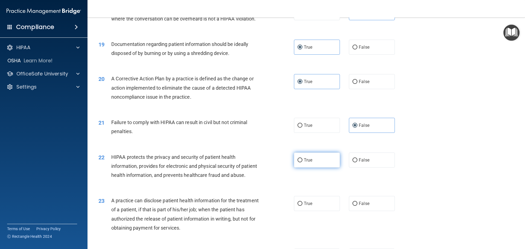
click at [306, 168] on label "True" at bounding box center [317, 160] width 46 height 15
click at [303, 162] on input "True" at bounding box center [300, 160] width 5 height 4
radio input "true"
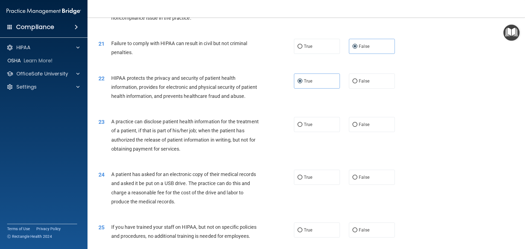
scroll to position [793, 0]
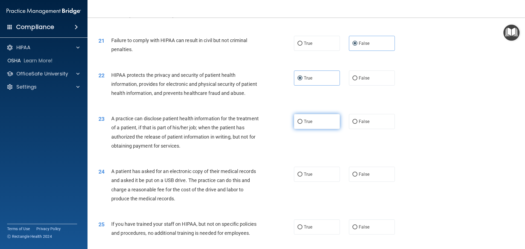
click at [316, 129] on label "True" at bounding box center [317, 121] width 46 height 15
click at [303, 124] on input "True" at bounding box center [300, 122] width 5 height 4
radio input "true"
click at [323, 182] on label "True" at bounding box center [317, 174] width 46 height 15
click at [303, 177] on input "True" at bounding box center [300, 175] width 5 height 4
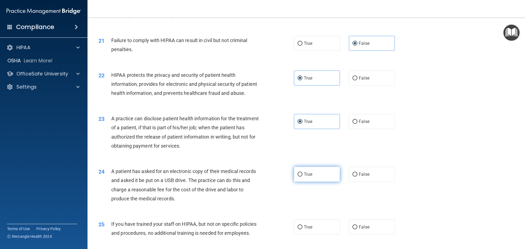
radio input "true"
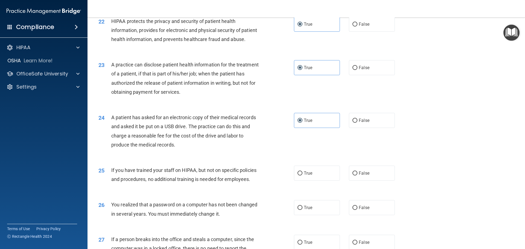
scroll to position [848, 0]
click at [371, 180] on label "False" at bounding box center [372, 172] width 46 height 15
click at [357, 175] on input "False" at bounding box center [355, 173] width 5 height 4
radio input "true"
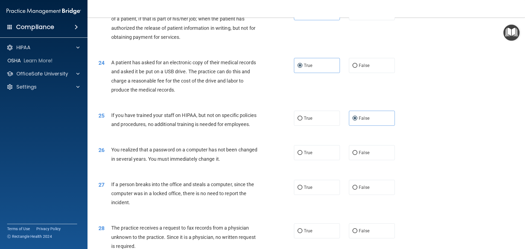
scroll to position [903, 0]
click at [300, 160] on label "True" at bounding box center [317, 152] width 46 height 15
click at [300, 155] on input "True" at bounding box center [300, 152] width 5 height 4
radio input "true"
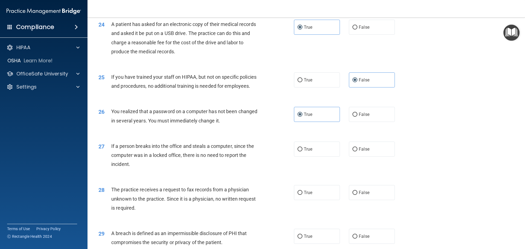
scroll to position [957, 0]
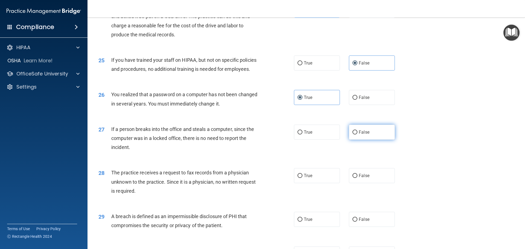
click at [360, 135] on span "False" at bounding box center [364, 132] width 11 height 5
click at [357, 135] on input "False" at bounding box center [355, 132] width 5 height 4
radio input "true"
click at [370, 183] on label "False" at bounding box center [372, 175] width 46 height 15
click at [357, 178] on input "False" at bounding box center [355, 176] width 5 height 4
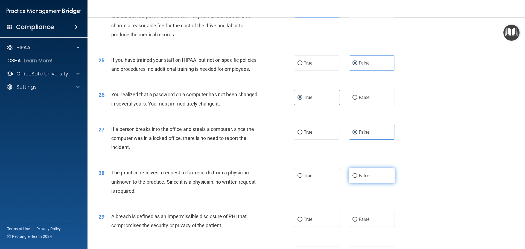
radio input "true"
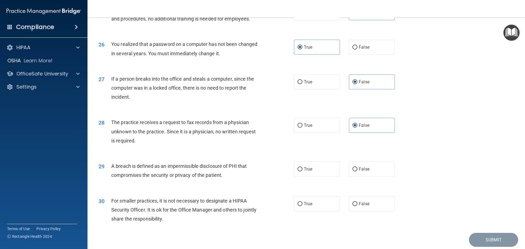
scroll to position [1012, 0]
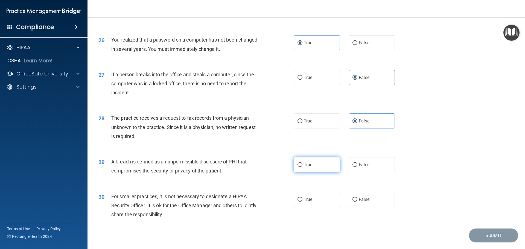
click at [308, 167] on span "True" at bounding box center [308, 164] width 8 height 5
click at [303, 167] on input "True" at bounding box center [300, 165] width 5 height 4
radio input "true"
click at [302, 207] on label "True" at bounding box center [317, 199] width 46 height 15
click at [302, 202] on input "True" at bounding box center [300, 200] width 5 height 4
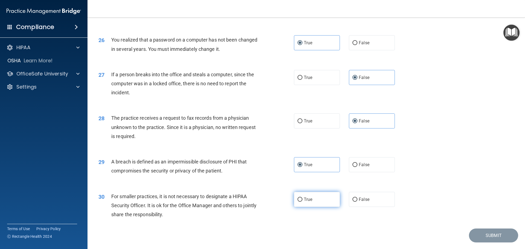
radio input "true"
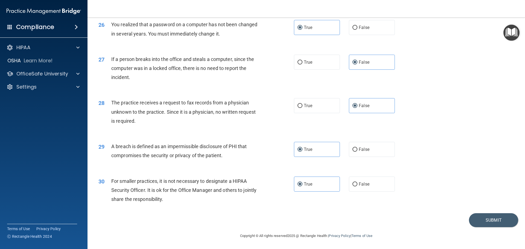
scroll to position [1045, 0]
click at [476, 219] on button "Submit" at bounding box center [493, 220] width 49 height 14
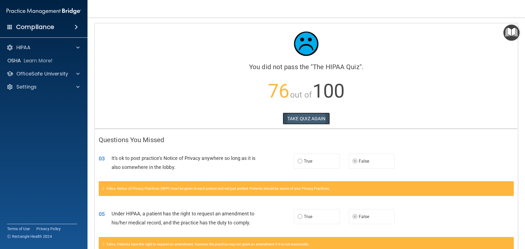
click at [296, 118] on button "TAKE QUIZ AGAIN" at bounding box center [306, 119] width 47 height 12
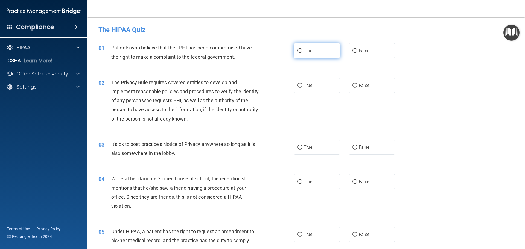
click at [300, 53] on input "True" at bounding box center [300, 51] width 5 height 4
radio input "true"
click at [312, 76] on div "02 The Privacy Rule requires covered entities to develop and implement reasonab…" at bounding box center [306, 102] width 424 height 62
click at [309, 81] on label "True" at bounding box center [317, 85] width 46 height 15
click at [303, 84] on input "True" at bounding box center [300, 86] width 5 height 4
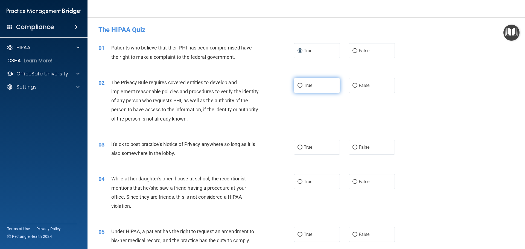
radio input "true"
click at [313, 145] on label "True" at bounding box center [317, 147] width 46 height 15
click at [303, 146] on input "True" at bounding box center [300, 148] width 5 height 4
radio input "true"
drag, startPoint x: 350, startPoint y: 140, endPoint x: 357, endPoint y: 147, distance: 10.3
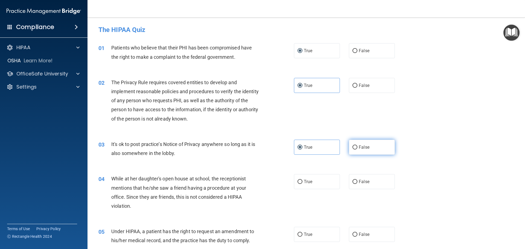
click at [354, 144] on label "False" at bounding box center [372, 147] width 46 height 15
click at [354, 146] on input "False" at bounding box center [355, 148] width 5 height 4
radio input "true"
click at [304, 145] on span "True" at bounding box center [308, 147] width 8 height 5
click at [303, 146] on input "True" at bounding box center [300, 148] width 5 height 4
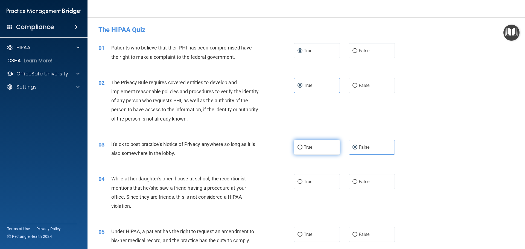
radio input "true"
click at [359, 149] on span "False" at bounding box center [364, 147] width 11 height 5
click at [357, 149] on input "False" at bounding box center [355, 148] width 5 height 4
radio input "true"
radio input "false"
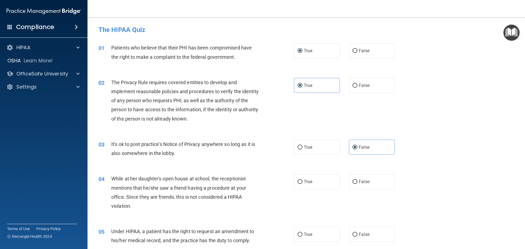
click at [342, 185] on div "True False" at bounding box center [349, 181] width 110 height 15
click at [353, 182] on input "False" at bounding box center [355, 182] width 5 height 4
radio input "true"
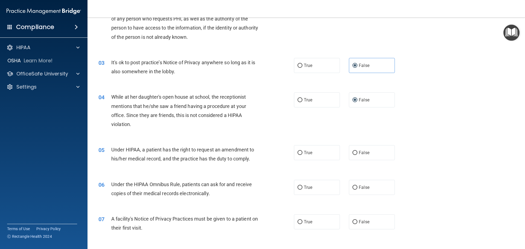
scroll to position [82, 0]
click at [301, 151] on label "True" at bounding box center [317, 152] width 46 height 15
click at [301, 151] on input "True" at bounding box center [300, 153] width 5 height 4
radio input "true"
click at [349, 157] on label "False" at bounding box center [372, 152] width 46 height 15
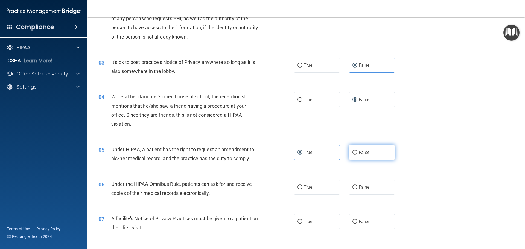
click at [353, 155] on input "False" at bounding box center [355, 153] width 5 height 4
radio input "true"
radio input "false"
click at [309, 194] on label "True" at bounding box center [317, 187] width 46 height 15
click at [303, 190] on input "True" at bounding box center [300, 187] width 5 height 4
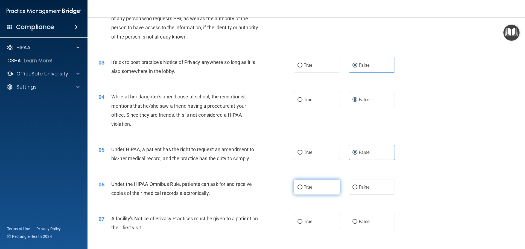
radio input "true"
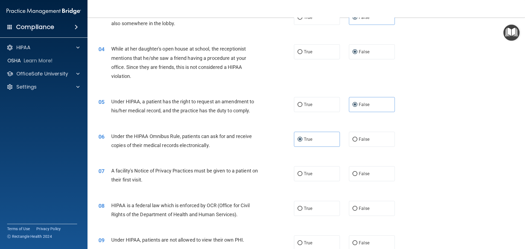
scroll to position [137, 0]
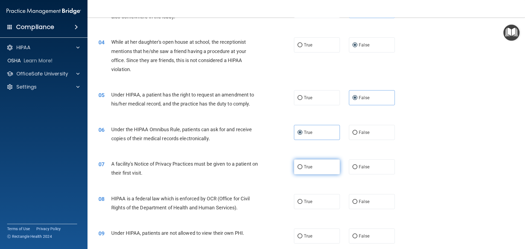
click at [298, 166] on input "True" at bounding box center [300, 167] width 5 height 4
radio input "true"
click at [301, 212] on div "08 HIPAA is a federal law which is enforced by OCR (Office for Civil Rights of …" at bounding box center [306, 204] width 424 height 34
click at [302, 208] on label "True" at bounding box center [317, 201] width 46 height 15
click at [302, 204] on input "True" at bounding box center [300, 202] width 5 height 4
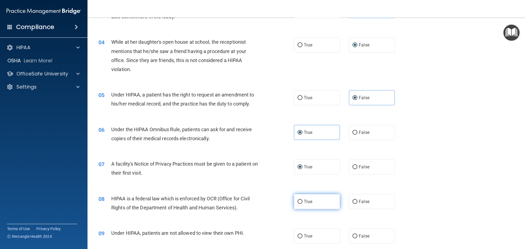
radio input "true"
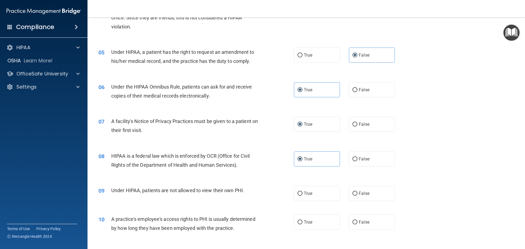
scroll to position [191, 0]
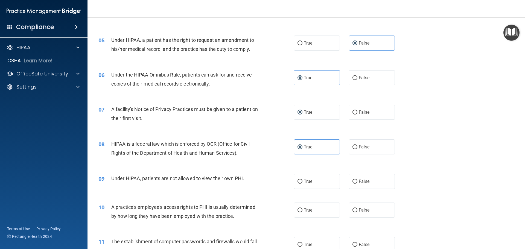
click at [343, 176] on div "True False" at bounding box center [349, 181] width 110 height 15
click at [354, 184] on label "False" at bounding box center [372, 181] width 46 height 15
click at [354, 184] on input "False" at bounding box center [355, 182] width 5 height 4
radio input "true"
click at [343, 213] on div "True False" at bounding box center [349, 210] width 110 height 15
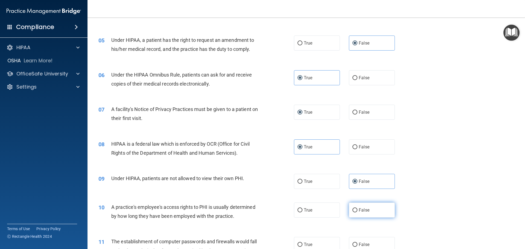
click at [359, 216] on label "False" at bounding box center [372, 210] width 46 height 15
click at [357, 213] on input "False" at bounding box center [355, 210] width 5 height 4
radio input "true"
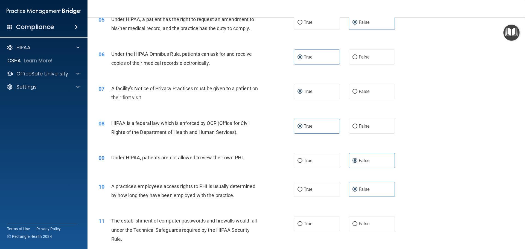
scroll to position [274, 0]
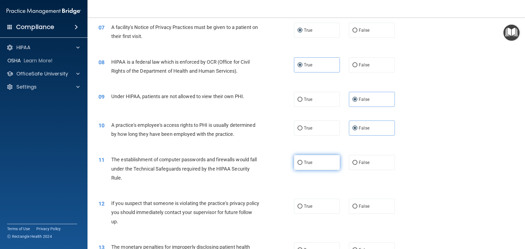
click at [309, 164] on span "True" at bounding box center [308, 162] width 8 height 5
click at [303, 164] on input "True" at bounding box center [300, 163] width 5 height 4
radio input "true"
click at [316, 204] on label "True" at bounding box center [317, 206] width 46 height 15
click at [303, 205] on input "True" at bounding box center [300, 207] width 5 height 4
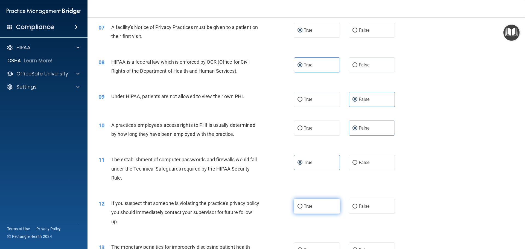
radio input "true"
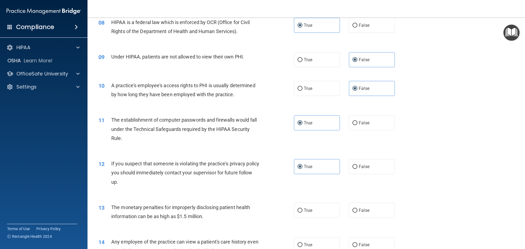
scroll to position [328, 0]
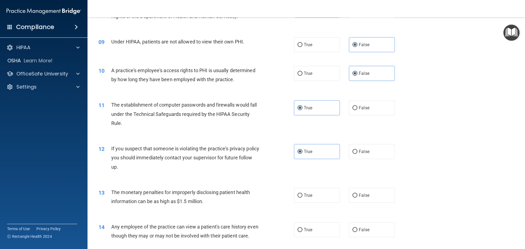
click at [331, 210] on div "13 The monetary penalties for improperly disclosing patient health information …" at bounding box center [306, 198] width 424 height 34
click at [326, 200] on label "True" at bounding box center [317, 195] width 46 height 15
click at [303, 198] on input "True" at bounding box center [300, 196] width 5 height 4
radio input "true"
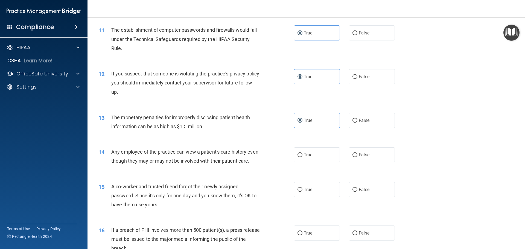
scroll to position [410, 0]
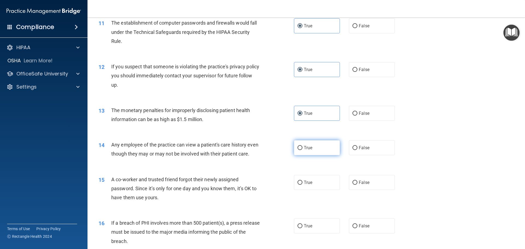
click at [304, 146] on span "True" at bounding box center [308, 147] width 8 height 5
click at [302, 146] on input "True" at bounding box center [300, 148] width 5 height 4
radio input "true"
click at [360, 153] on label "False" at bounding box center [372, 147] width 46 height 15
click at [357, 150] on input "False" at bounding box center [355, 148] width 5 height 4
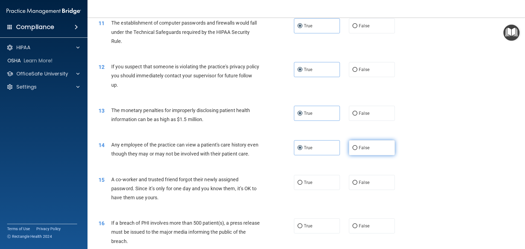
radio input "true"
radio input "false"
click at [353, 185] on input "False" at bounding box center [355, 183] width 5 height 4
radio input "true"
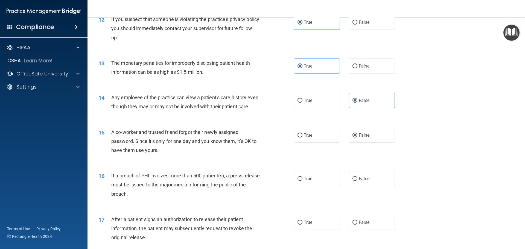
scroll to position [465, 0]
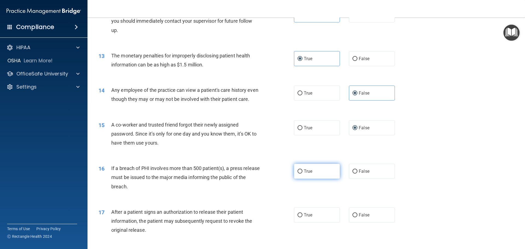
click at [303, 174] on label "True" at bounding box center [317, 171] width 46 height 15
click at [303, 174] on input "True" at bounding box center [300, 172] width 5 height 4
radio input "true"
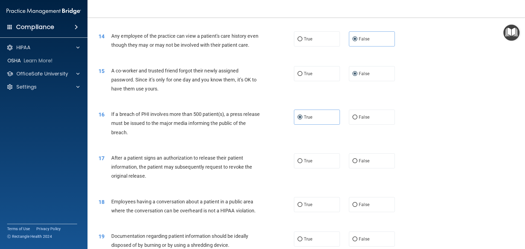
scroll to position [520, 0]
click at [301, 168] on label "True" at bounding box center [317, 160] width 46 height 15
click at [301, 163] on input "True" at bounding box center [300, 161] width 5 height 4
radio input "true"
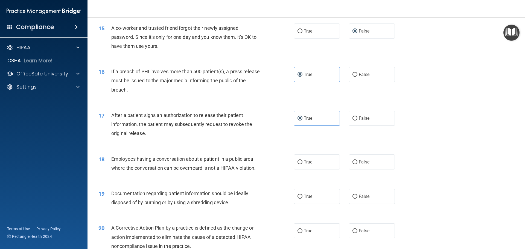
scroll to position [574, 0]
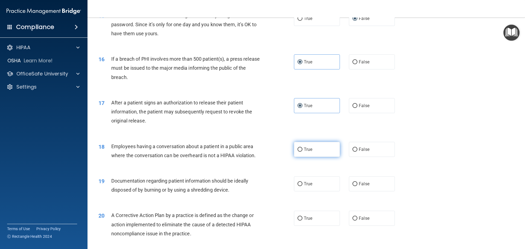
click at [313, 157] on label "True" at bounding box center [317, 149] width 46 height 15
click at [303, 152] on input "True" at bounding box center [300, 150] width 5 height 4
radio input "true"
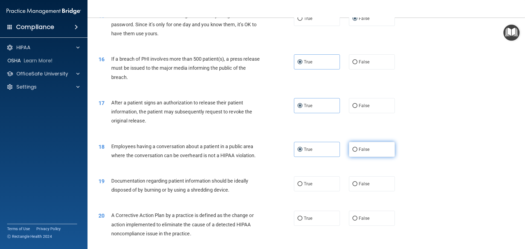
click at [367, 157] on label "False" at bounding box center [372, 149] width 46 height 15
click at [357, 152] on input "False" at bounding box center [355, 150] width 5 height 4
radio input "true"
radio input "false"
click at [294, 190] on label "True" at bounding box center [317, 183] width 46 height 15
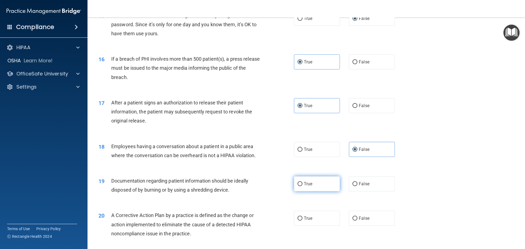
click at [298, 186] on input "True" at bounding box center [300, 184] width 5 height 4
radio input "true"
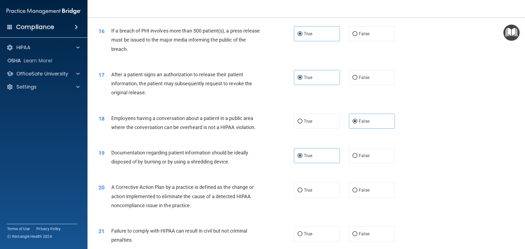
scroll to position [629, 0]
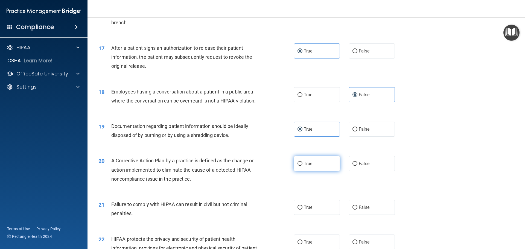
click at [318, 171] on label "True" at bounding box center [317, 163] width 46 height 15
click at [303, 166] on input "True" at bounding box center [300, 164] width 5 height 4
radio input "true"
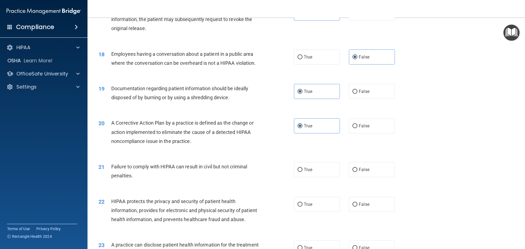
scroll to position [684, 0]
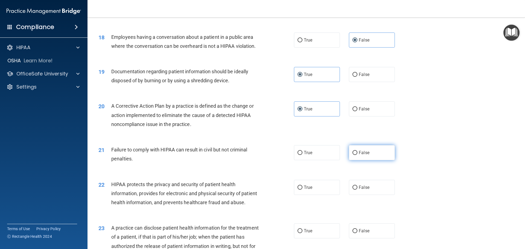
click at [359, 155] on span "False" at bounding box center [364, 152] width 11 height 5
click at [357, 155] on input "False" at bounding box center [355, 153] width 5 height 4
radio input "true"
click at [302, 195] on label "True" at bounding box center [317, 187] width 46 height 15
click at [302, 190] on input "True" at bounding box center [300, 188] width 5 height 4
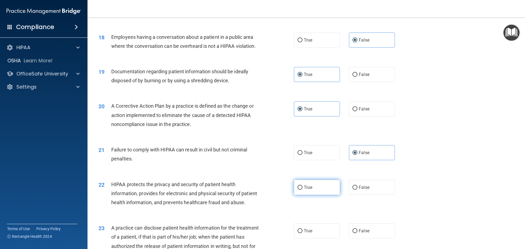
radio input "true"
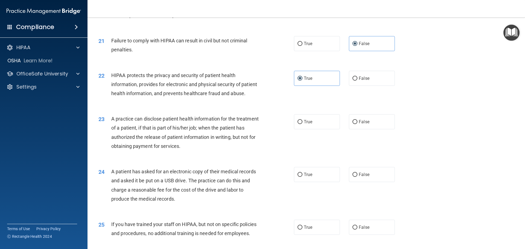
scroll to position [793, 0]
click at [307, 148] on div "23 A practice can disclose patient health information for the treatment of a pa…" at bounding box center [306, 133] width 424 height 53
click at [305, 129] on label "True" at bounding box center [317, 121] width 46 height 15
click at [303, 124] on input "True" at bounding box center [300, 122] width 5 height 4
radio input "true"
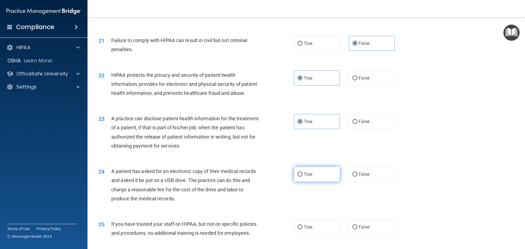
click at [304, 182] on label "True" at bounding box center [317, 174] width 46 height 15
click at [303, 177] on input "True" at bounding box center [300, 175] width 5 height 4
radio input "true"
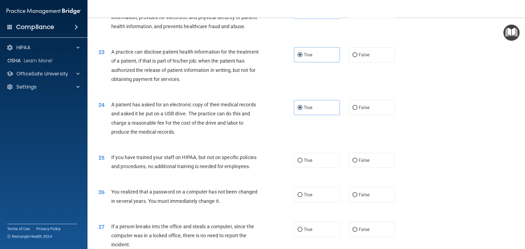
scroll to position [875, 0]
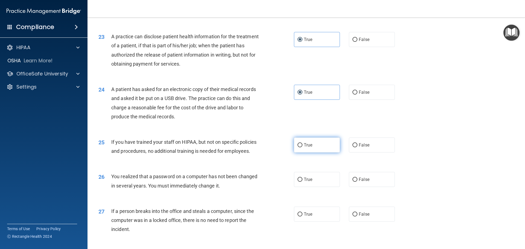
click at [300, 153] on label "True" at bounding box center [317, 145] width 46 height 15
click at [300, 147] on input "True" at bounding box center [300, 145] width 5 height 4
radio input "true"
click at [349, 153] on label "False" at bounding box center [372, 145] width 46 height 15
click at [353, 147] on input "False" at bounding box center [355, 145] width 5 height 4
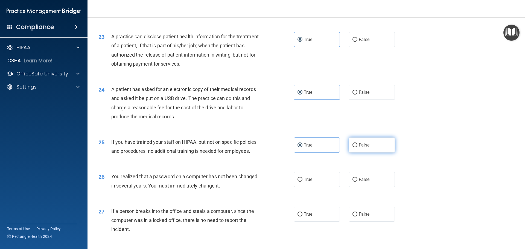
radio input "true"
radio input "false"
click at [301, 187] on label "True" at bounding box center [317, 179] width 46 height 15
click at [301, 182] on input "True" at bounding box center [300, 180] width 5 height 4
radio input "true"
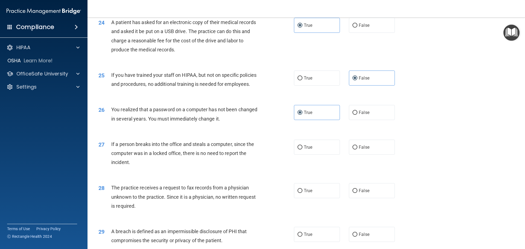
scroll to position [957, 0]
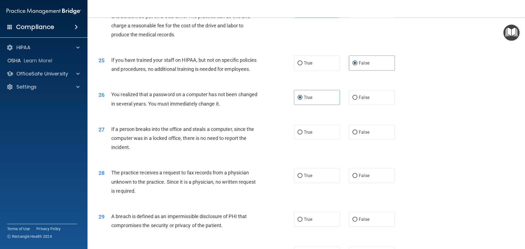
click at [351, 161] on div "27 If a person breaks into the office and steals a computer, since the computer…" at bounding box center [306, 140] width 424 height 44
click at [355, 158] on div "27 If a person breaks into the office and steals a computer, since the computer…" at bounding box center [306, 140] width 424 height 44
click at [357, 140] on label "False" at bounding box center [372, 132] width 46 height 15
click at [357, 135] on input "False" at bounding box center [355, 132] width 5 height 4
radio input "true"
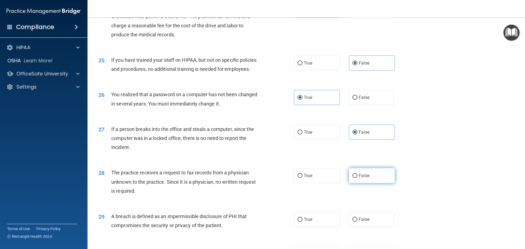
click at [355, 183] on label "False" at bounding box center [372, 175] width 46 height 15
click at [355, 178] on input "False" at bounding box center [355, 176] width 5 height 4
radio input "true"
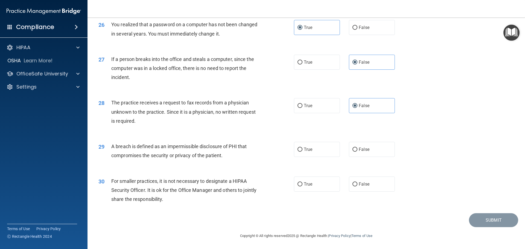
scroll to position [1039, 0]
drag, startPoint x: 289, startPoint y: 160, endPoint x: 311, endPoint y: 162, distance: 22.0
click at [404, 142] on ng-form "29 A breach is defined as an impermissible disclosure of PHI that compromises t…" at bounding box center [404, 142] width 0 height 0
click at [311, 157] on label "True" at bounding box center [317, 149] width 46 height 15
click at [303, 152] on input "True" at bounding box center [300, 150] width 5 height 4
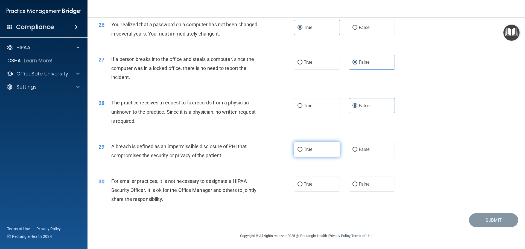
radio input "true"
click at [333, 188] on label "True" at bounding box center [317, 184] width 46 height 15
click at [303, 187] on input "True" at bounding box center [300, 184] width 5 height 4
radio input "true"
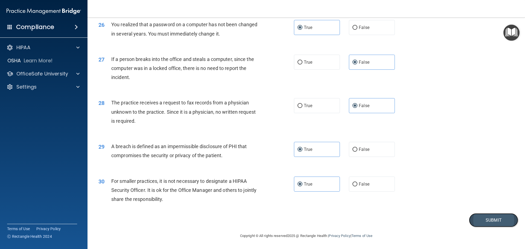
click at [478, 224] on button "Submit" at bounding box center [493, 220] width 49 height 14
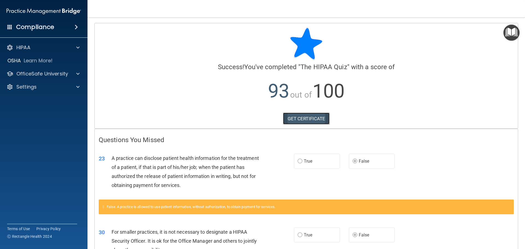
click at [320, 115] on link "GET CERTIFICATE" at bounding box center [306, 119] width 47 height 12
click at [38, 72] on p "OfficeSafe University" at bounding box center [42, 74] width 52 height 7
click at [38, 85] on p "HIPAA Training" at bounding box center [26, 86] width 45 height 5
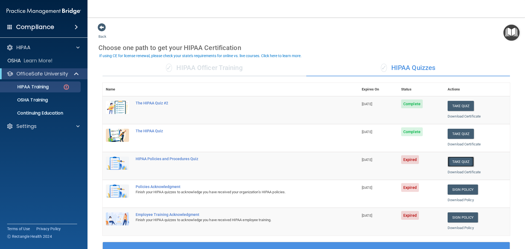
click at [452, 163] on button "Take Quiz" at bounding box center [461, 162] width 26 height 10
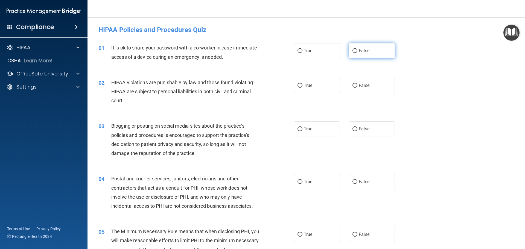
click at [359, 53] on span "False" at bounding box center [364, 50] width 11 height 5
click at [357, 53] on input "False" at bounding box center [355, 51] width 5 height 4
radio input "true"
click at [404, 78] on ng-form "02 HIPAA violations are punishable by law and those found violating HIPAA are s…" at bounding box center [404, 78] width 0 height 0
click at [294, 90] on label "True" at bounding box center [317, 85] width 46 height 15
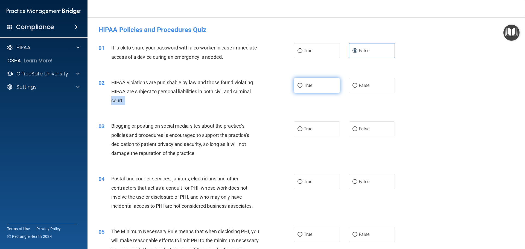
click at [298, 88] on input "True" at bounding box center [300, 86] width 5 height 4
radio input "true"
click at [353, 138] on div "03 Blogging or posting on social media sites about the practice’s policies and …" at bounding box center [306, 141] width 424 height 53
click at [351, 132] on label "False" at bounding box center [372, 128] width 46 height 15
click at [353, 131] on input "False" at bounding box center [355, 129] width 5 height 4
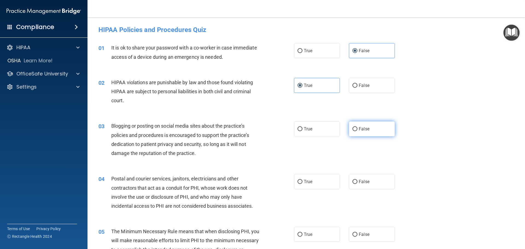
radio input "true"
click at [306, 180] on span "True" at bounding box center [308, 181] width 8 height 5
click at [303, 180] on input "True" at bounding box center [300, 182] width 5 height 4
radio input "true"
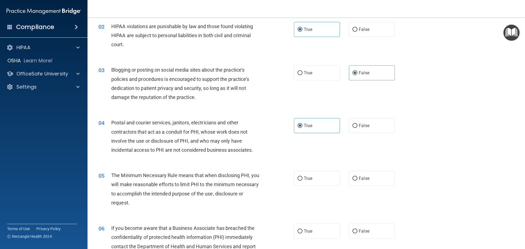
scroll to position [82, 0]
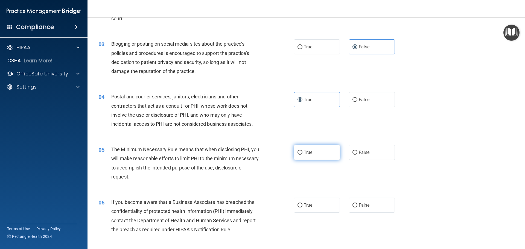
click at [304, 154] on span "True" at bounding box center [308, 152] width 8 height 5
click at [303, 154] on input "True" at bounding box center [300, 153] width 5 height 4
radio input "true"
click at [311, 204] on label "True" at bounding box center [317, 205] width 46 height 15
click at [303, 204] on input "True" at bounding box center [300, 205] width 5 height 4
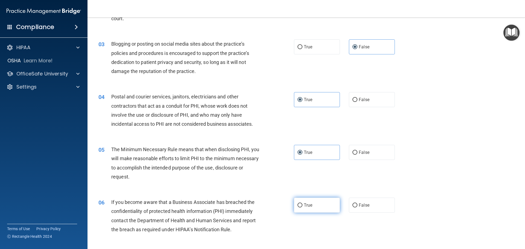
radio input "true"
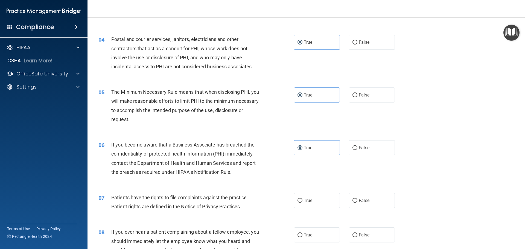
scroll to position [164, 0]
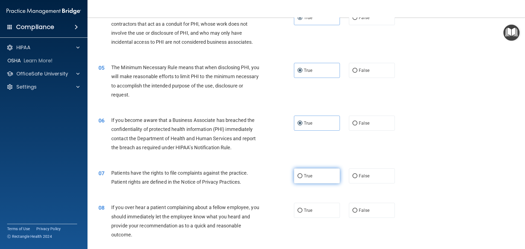
click at [301, 176] on label "True" at bounding box center [317, 175] width 46 height 15
click at [301, 176] on input "True" at bounding box center [300, 176] width 5 height 4
radio input "true"
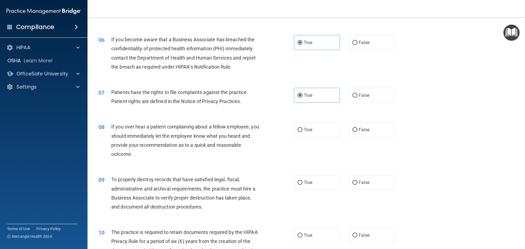
scroll to position [246, 0]
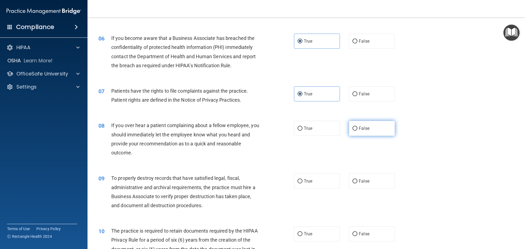
click at [353, 135] on label "False" at bounding box center [372, 128] width 46 height 15
click at [353, 131] on input "False" at bounding box center [355, 129] width 5 height 4
radio input "true"
click at [349, 179] on label "False" at bounding box center [372, 181] width 46 height 15
click at [353, 179] on input "False" at bounding box center [355, 181] width 5 height 4
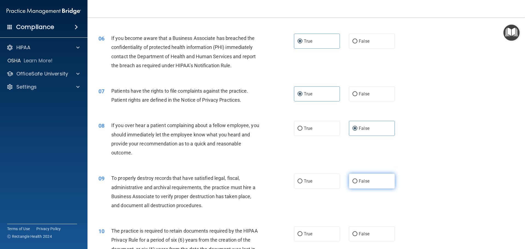
radio input "true"
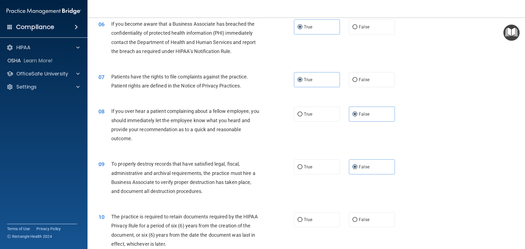
scroll to position [301, 0]
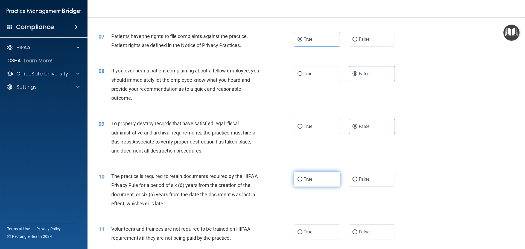
click at [303, 182] on label "True" at bounding box center [317, 179] width 46 height 15
click at [303, 182] on input "True" at bounding box center [300, 180] width 5 height 4
radio input "true"
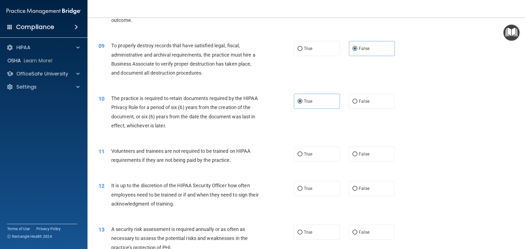
scroll to position [383, 0]
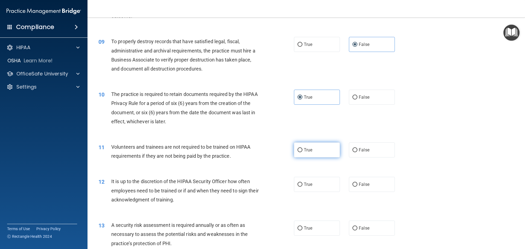
click at [312, 152] on label "True" at bounding box center [317, 150] width 46 height 15
click at [303, 152] on input "True" at bounding box center [300, 150] width 5 height 4
radio input "true"
click at [367, 184] on span "False" at bounding box center [364, 184] width 11 height 5
click at [357, 184] on input "False" at bounding box center [355, 185] width 5 height 4
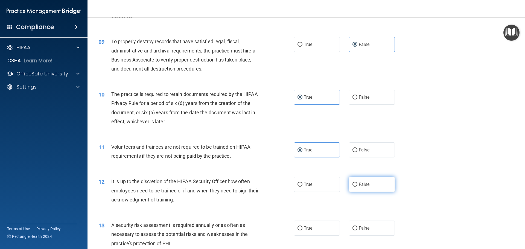
radio input "true"
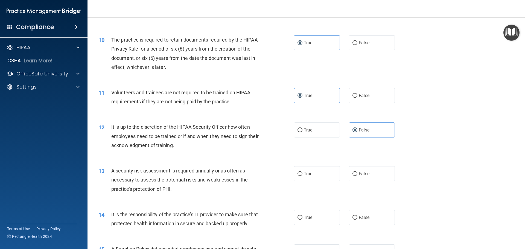
scroll to position [438, 0]
click at [300, 180] on label "True" at bounding box center [317, 173] width 46 height 15
click at [300, 176] on input "True" at bounding box center [300, 174] width 5 height 4
radio input "true"
click at [354, 214] on label "False" at bounding box center [372, 217] width 46 height 15
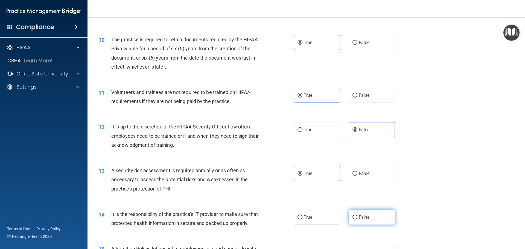
click at [354, 216] on input "False" at bounding box center [355, 218] width 5 height 4
radio input "true"
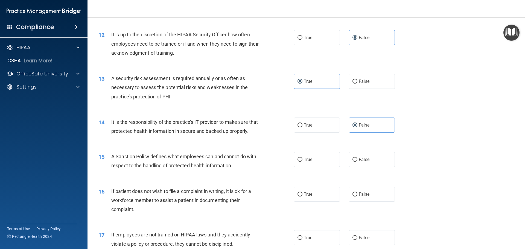
scroll to position [547, 0]
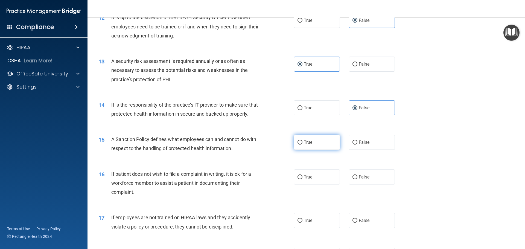
click at [296, 148] on label "True" at bounding box center [317, 142] width 46 height 15
click at [298, 145] on input "True" at bounding box center [300, 143] width 5 height 4
radio input "true"
click at [359, 180] on span "False" at bounding box center [364, 177] width 11 height 5
click at [357, 179] on input "False" at bounding box center [355, 177] width 5 height 4
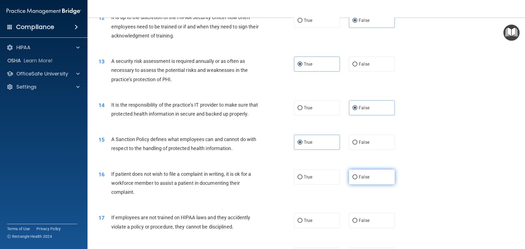
radio input "true"
click at [298, 180] on label "True" at bounding box center [317, 177] width 46 height 15
click at [298, 179] on input "True" at bounding box center [300, 177] width 5 height 4
radio input "true"
drag, startPoint x: 340, startPoint y: 187, endPoint x: 345, endPoint y: 186, distance: 5.4
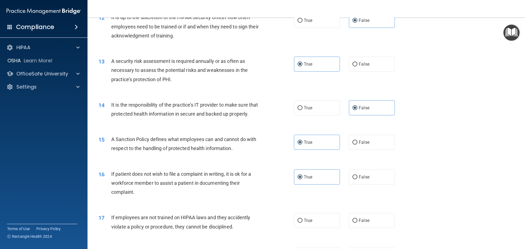
click at [342, 185] on div "True False" at bounding box center [349, 177] width 110 height 15
click at [349, 185] on label "False" at bounding box center [372, 177] width 46 height 15
click at [353, 179] on input "False" at bounding box center [355, 177] width 5 height 4
radio input "true"
radio input "false"
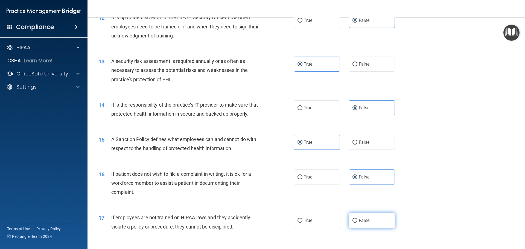
click at [364, 223] on span "False" at bounding box center [364, 220] width 11 height 5
click at [357, 223] on input "False" at bounding box center [355, 221] width 5 height 4
radio input "true"
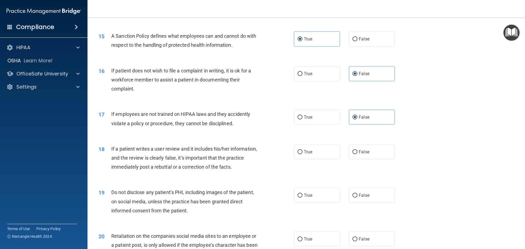
scroll to position [656, 0]
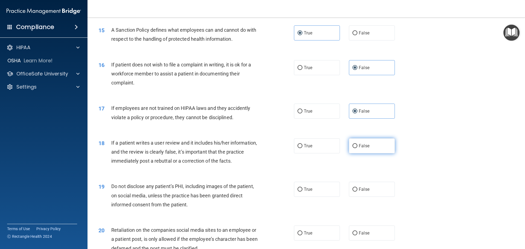
click at [353, 153] on label "False" at bounding box center [372, 145] width 46 height 15
click at [353, 148] on input "False" at bounding box center [355, 146] width 5 height 4
radio input "true"
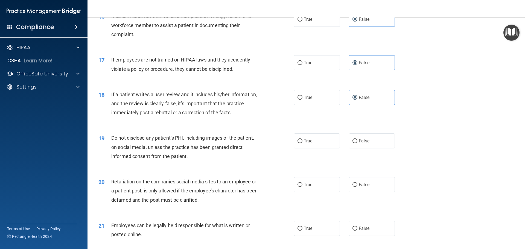
scroll to position [711, 0]
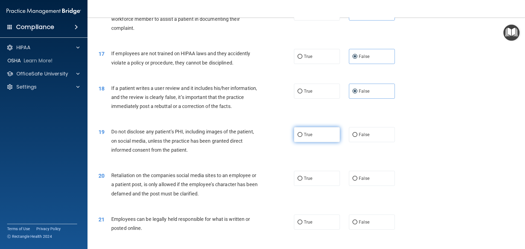
click at [304, 137] on span "True" at bounding box center [308, 134] width 8 height 5
click at [303, 137] on input "True" at bounding box center [300, 135] width 5 height 4
radio input "true"
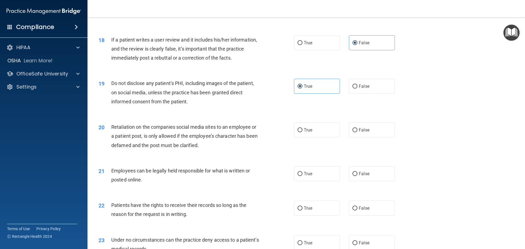
scroll to position [766, 0]
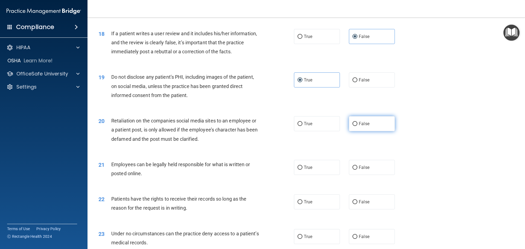
click at [367, 131] on label "False" at bounding box center [372, 123] width 46 height 15
click at [357, 126] on input "False" at bounding box center [355, 124] width 5 height 4
radio input "true"
click at [304, 170] on span "True" at bounding box center [308, 167] width 8 height 5
click at [303, 170] on input "True" at bounding box center [300, 168] width 5 height 4
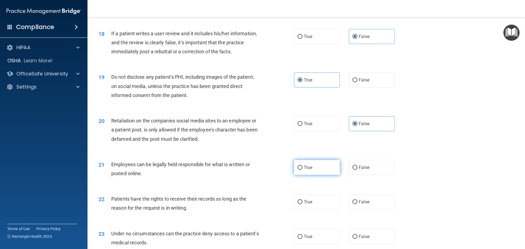
radio input "true"
click at [310, 210] on label "True" at bounding box center [317, 201] width 46 height 15
click at [303, 204] on input "True" at bounding box center [300, 202] width 5 height 4
radio input "true"
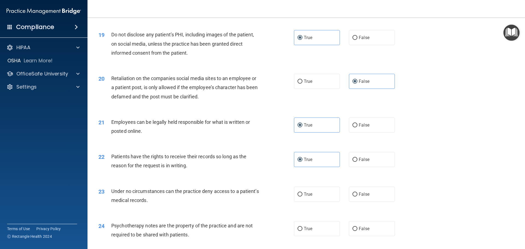
scroll to position [848, 0]
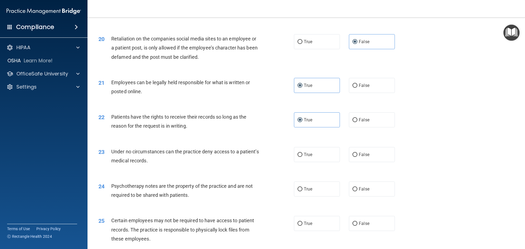
click at [342, 162] on div "True False" at bounding box center [349, 154] width 110 height 15
click at [353, 157] on input "False" at bounding box center [355, 155] width 5 height 4
radio input "true"
drag, startPoint x: 363, startPoint y: 190, endPoint x: 363, endPoint y: 193, distance: 3.0
click at [363, 191] on div "24 Psychotherapy notes are the property of the practice and are not required to…" at bounding box center [306, 192] width 424 height 34
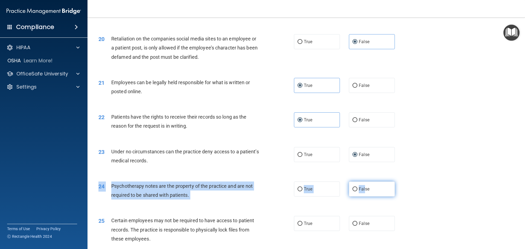
click at [360, 192] on span "False" at bounding box center [364, 189] width 11 height 5
click at [357, 191] on input "False" at bounding box center [355, 189] width 5 height 4
radio input "true"
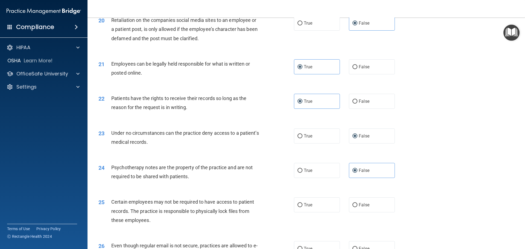
scroll to position [875, 0]
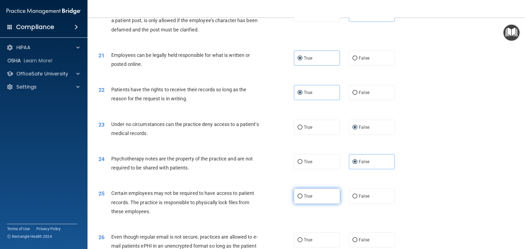
click at [312, 201] on label "True" at bounding box center [317, 196] width 46 height 15
click at [303, 199] on input "True" at bounding box center [300, 196] width 5 height 4
radio input "true"
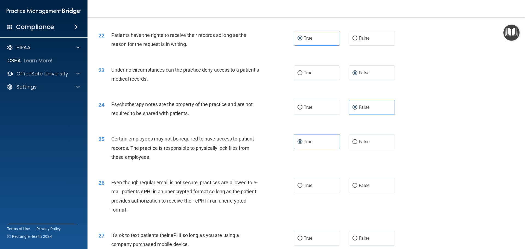
scroll to position [930, 0]
click at [304, 189] on label "True" at bounding box center [317, 185] width 46 height 15
click at [303, 188] on input "True" at bounding box center [300, 186] width 5 height 4
radio input "true"
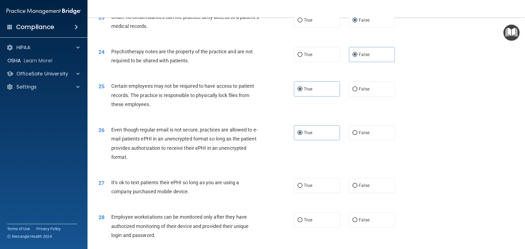
scroll to position [985, 0]
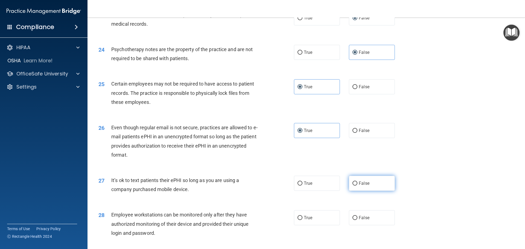
click at [360, 191] on label "False" at bounding box center [372, 183] width 46 height 15
click at [357, 186] on input "False" at bounding box center [355, 184] width 5 height 4
radio input "true"
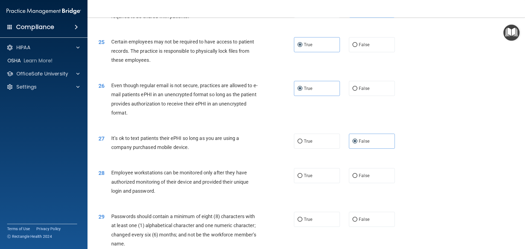
scroll to position [1039, 0]
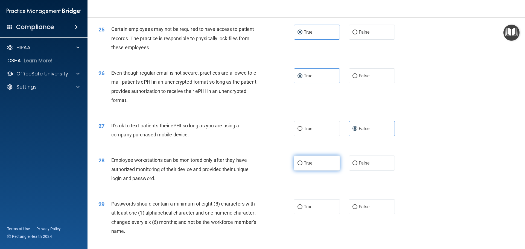
click at [315, 171] on label "True" at bounding box center [317, 163] width 46 height 15
click at [303, 165] on input "True" at bounding box center [300, 163] width 5 height 4
radio input "true"
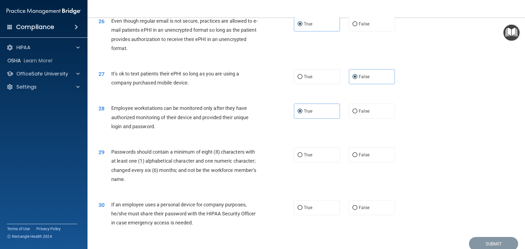
scroll to position [1094, 0]
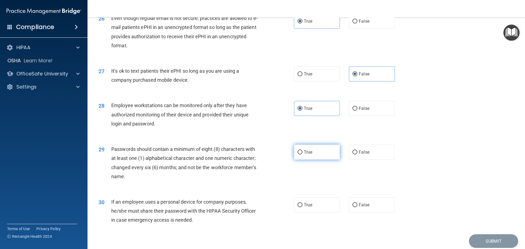
click at [306, 155] on span "True" at bounding box center [308, 152] width 8 height 5
click at [303, 155] on input "True" at bounding box center [300, 152] width 5 height 4
radio input "true"
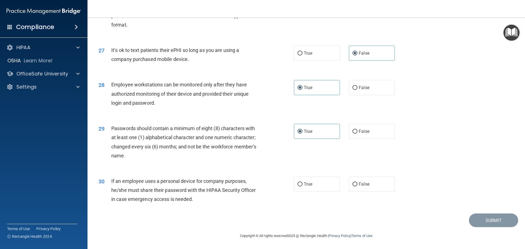
scroll to position [1124, 0]
click at [349, 180] on label "False" at bounding box center [372, 184] width 46 height 15
click at [353, 182] on input "False" at bounding box center [355, 184] width 5 height 4
radio input "true"
click at [489, 215] on button "Submit" at bounding box center [493, 221] width 49 height 14
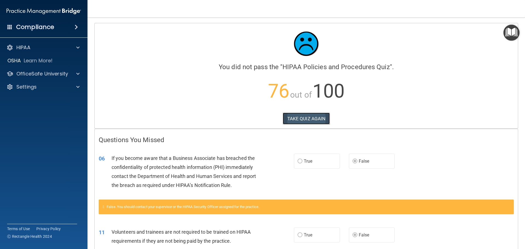
click at [307, 122] on button "TAKE QUIZ AGAIN" at bounding box center [306, 119] width 47 height 12
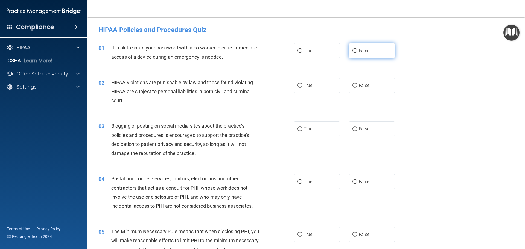
click at [349, 50] on label "False" at bounding box center [372, 50] width 46 height 15
click at [353, 50] on input "False" at bounding box center [355, 51] width 5 height 4
radio input "true"
click at [285, 86] on div "02 HIPAA violations are punishable by law and those found violating HIPAA are s…" at bounding box center [196, 93] width 212 height 30
click at [291, 85] on div "02 HIPAA violations are punishable by law and those found violating HIPAA are s…" at bounding box center [196, 93] width 212 height 30
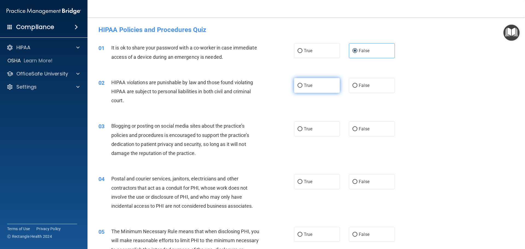
click at [307, 87] on span "True" at bounding box center [308, 85] width 8 height 5
click at [303, 87] on input "True" at bounding box center [300, 86] width 5 height 4
radio input "true"
click at [304, 127] on span "True" at bounding box center [308, 128] width 8 height 5
click at [302, 127] on input "True" at bounding box center [300, 129] width 5 height 4
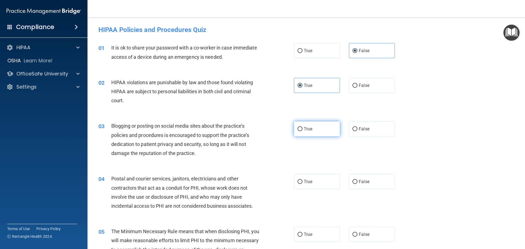
radio input "true"
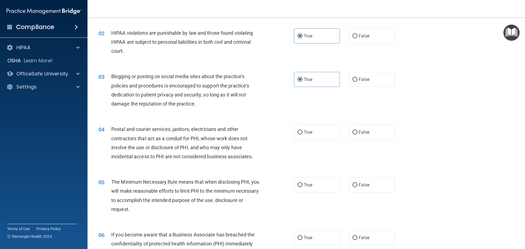
scroll to position [55, 0]
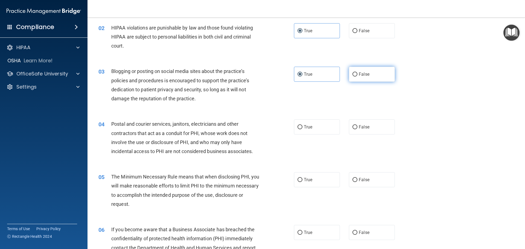
click at [369, 78] on label "False" at bounding box center [372, 74] width 46 height 15
click at [357, 77] on input "False" at bounding box center [355, 74] width 5 height 4
radio input "true"
radio input "false"
click at [295, 128] on label "True" at bounding box center [317, 127] width 46 height 15
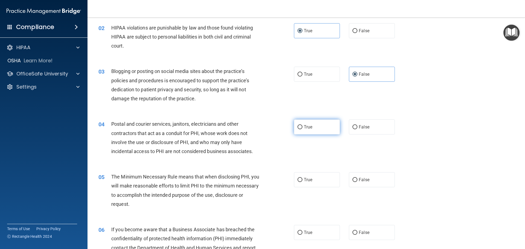
click at [298, 128] on input "True" at bounding box center [300, 127] width 5 height 4
radio input "true"
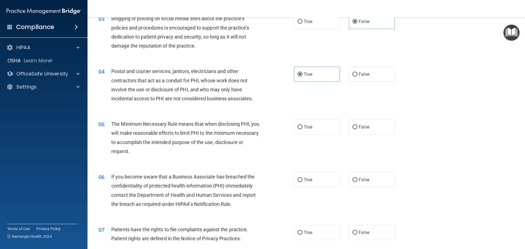
scroll to position [109, 0]
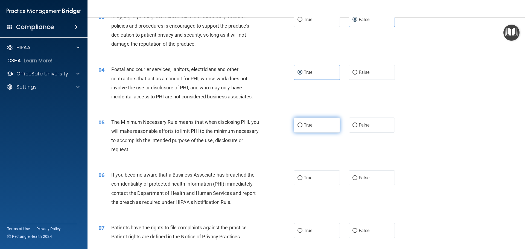
click at [308, 124] on span "True" at bounding box center [308, 125] width 8 height 5
click at [303, 124] on input "True" at bounding box center [300, 125] width 5 height 4
radio input "true"
click at [353, 176] on input "False" at bounding box center [355, 178] width 5 height 4
radio input "true"
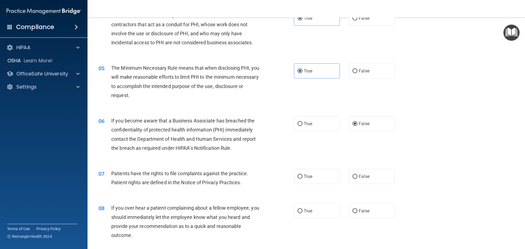
scroll to position [164, 0]
click at [310, 177] on span "True" at bounding box center [308, 175] width 8 height 5
click at [300, 174] on input "True" at bounding box center [300, 176] width 5 height 4
radio input "true"
click at [359, 210] on span "False" at bounding box center [364, 210] width 11 height 5
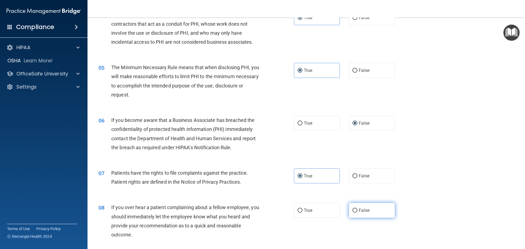
click at [357, 210] on input "False" at bounding box center [355, 211] width 5 height 4
radio input "true"
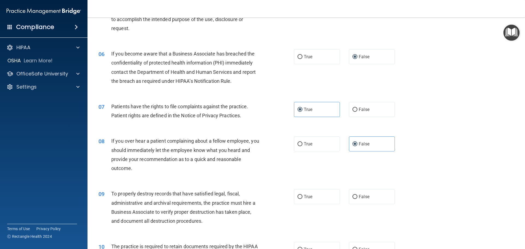
scroll to position [246, 0]
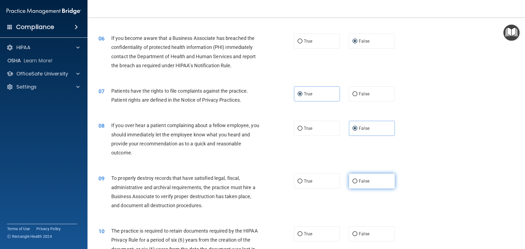
click at [363, 188] on label "False" at bounding box center [372, 181] width 46 height 15
click at [357, 184] on input "False" at bounding box center [355, 181] width 5 height 4
radio input "true"
click at [360, 184] on span "False" at bounding box center [364, 181] width 11 height 5
click at [357, 184] on input "False" at bounding box center [355, 181] width 5 height 4
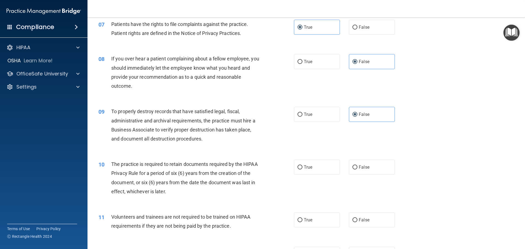
scroll to position [328, 0]
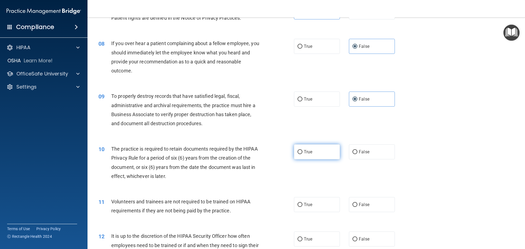
click at [307, 158] on label "True" at bounding box center [317, 151] width 46 height 15
click at [303, 154] on input "True" at bounding box center [300, 152] width 5 height 4
radio input "true"
click at [359, 206] on span "False" at bounding box center [364, 204] width 11 height 5
click at [357, 206] on input "False" at bounding box center [355, 205] width 5 height 4
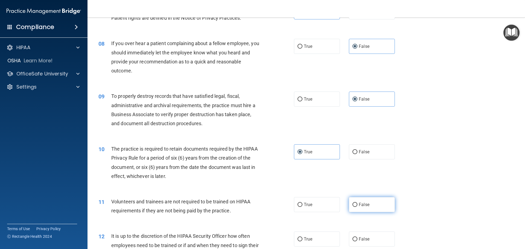
radio input "true"
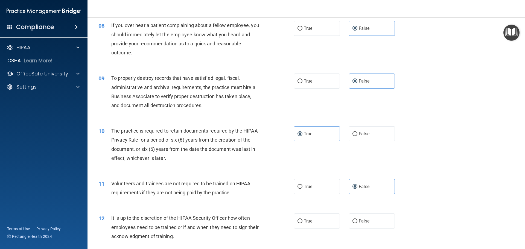
scroll to position [383, 0]
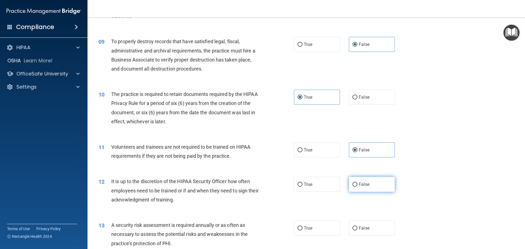
click at [359, 182] on span "False" at bounding box center [364, 184] width 11 height 5
click at [357, 183] on input "False" at bounding box center [355, 185] width 5 height 4
radio input "true"
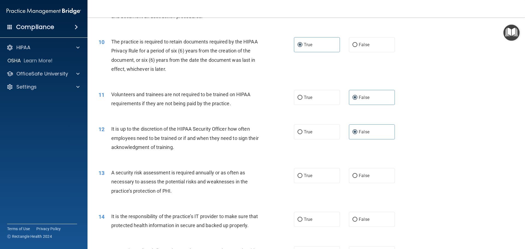
scroll to position [438, 0]
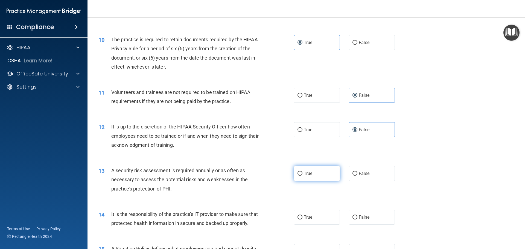
click at [316, 172] on label "True" at bounding box center [317, 173] width 46 height 15
click at [303, 172] on input "True" at bounding box center [300, 174] width 5 height 4
radio input "true"
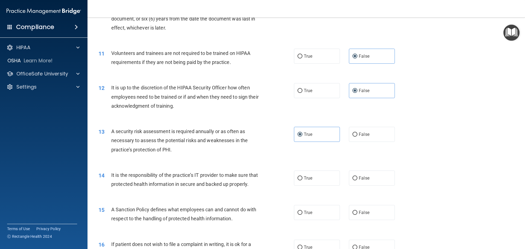
scroll to position [492, 0]
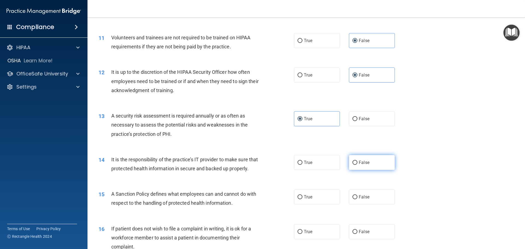
click at [364, 168] on label "False" at bounding box center [372, 162] width 46 height 15
click at [357, 165] on input "False" at bounding box center [355, 163] width 5 height 4
radio input "true"
click at [362, 203] on label "False" at bounding box center [372, 197] width 46 height 15
click at [357, 199] on input "False" at bounding box center [355, 197] width 5 height 4
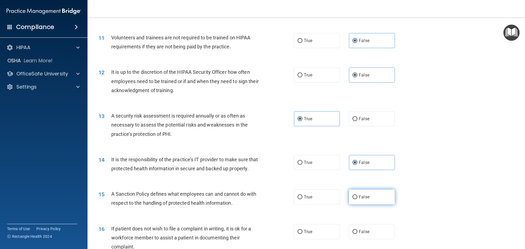
radio input "true"
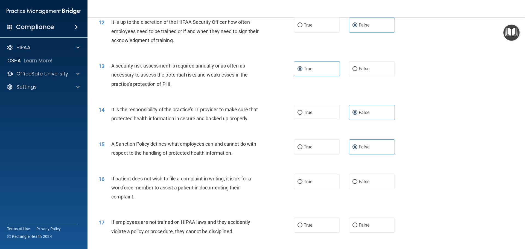
scroll to position [547, 0]
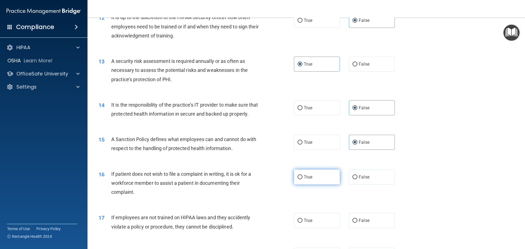
click at [304, 183] on label "True" at bounding box center [317, 177] width 46 height 15
click at [303, 179] on input "True" at bounding box center [300, 177] width 5 height 4
radio input "true"
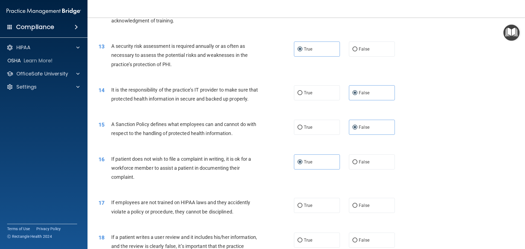
scroll to position [602, 0]
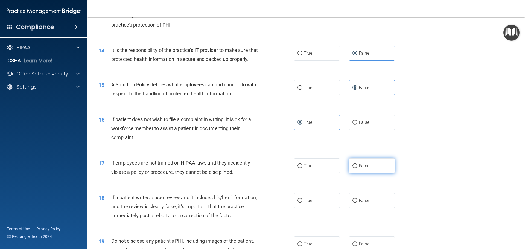
click at [350, 173] on label "False" at bounding box center [372, 165] width 46 height 15
click at [353, 168] on input "False" at bounding box center [355, 166] width 5 height 4
radio input "true"
click at [362, 203] on span "False" at bounding box center [364, 200] width 11 height 5
click at [357, 203] on input "False" at bounding box center [355, 201] width 5 height 4
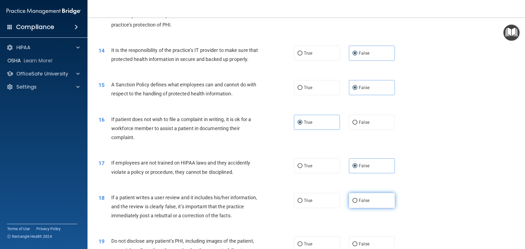
radio input "true"
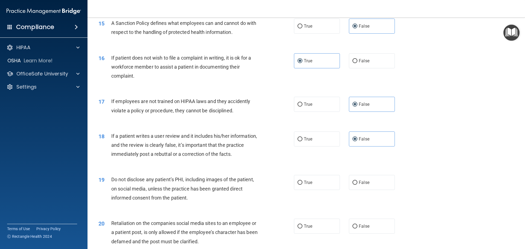
scroll to position [684, 0]
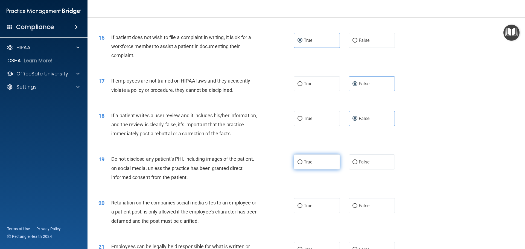
click at [300, 164] on input "True" at bounding box center [300, 162] width 5 height 4
radio input "true"
drag, startPoint x: 358, startPoint y: 208, endPoint x: 358, endPoint y: 211, distance: 2.7
click at [358, 208] on label "False" at bounding box center [372, 205] width 46 height 15
click at [357, 208] on input "False" at bounding box center [355, 206] width 5 height 4
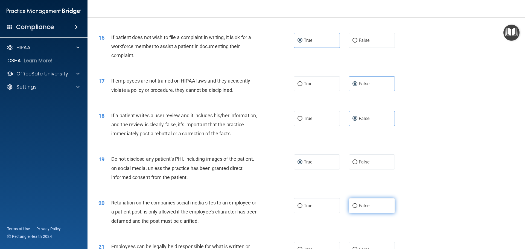
radio input "true"
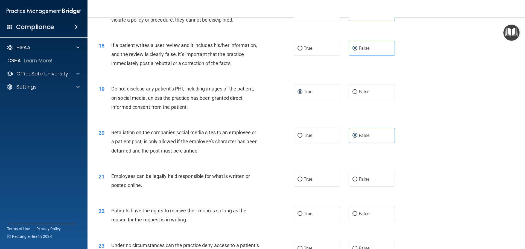
scroll to position [766, 0]
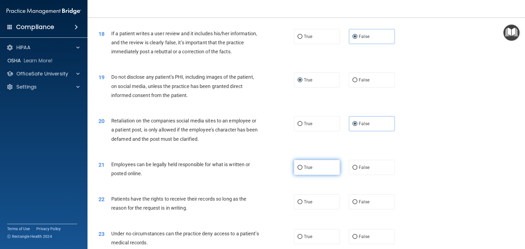
click at [328, 175] on label "True" at bounding box center [317, 167] width 46 height 15
click at [303, 170] on input "True" at bounding box center [300, 168] width 5 height 4
radio input "true"
click at [353, 208] on label "False" at bounding box center [372, 201] width 46 height 15
click at [353, 204] on input "False" at bounding box center [355, 202] width 5 height 4
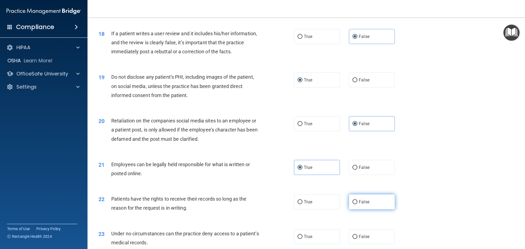
radio input "true"
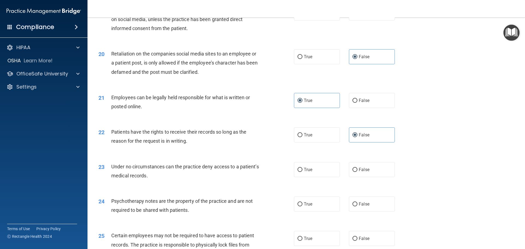
scroll to position [848, 0]
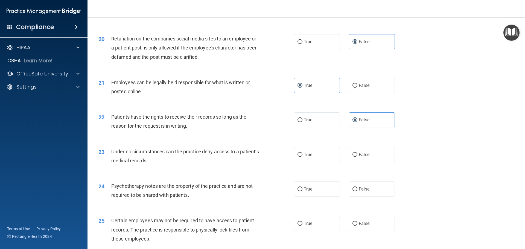
click at [343, 162] on div "True False" at bounding box center [349, 154] width 110 height 15
click at [353, 157] on input "False" at bounding box center [355, 155] width 5 height 4
radio input "true"
click at [304, 192] on span "True" at bounding box center [308, 189] width 8 height 5
click at [303, 191] on input "True" at bounding box center [300, 189] width 5 height 4
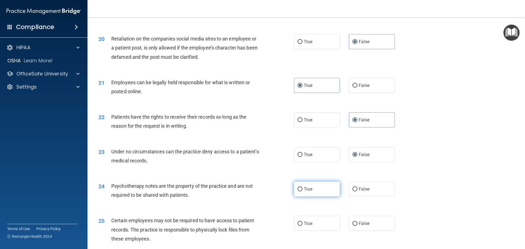
radio input "true"
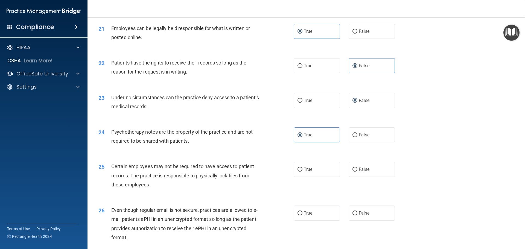
scroll to position [930, 0]
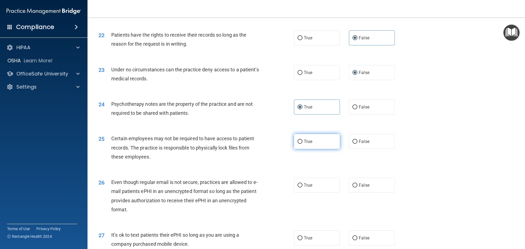
click at [298, 149] on label "True" at bounding box center [317, 141] width 46 height 15
click at [298, 144] on input "True" at bounding box center [300, 142] width 5 height 4
radio input "true"
click at [301, 193] on label "True" at bounding box center [317, 185] width 46 height 15
click at [301, 188] on input "True" at bounding box center [300, 186] width 5 height 4
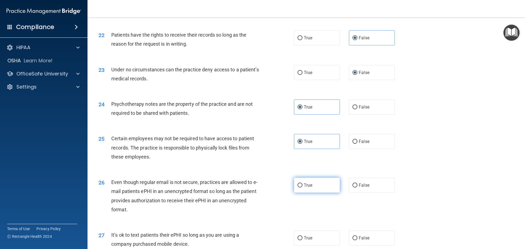
radio input "true"
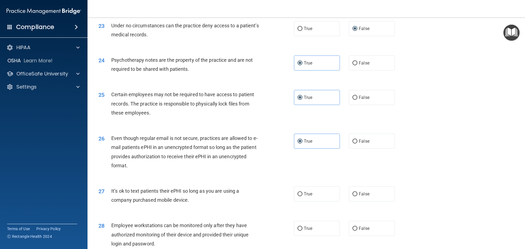
scroll to position [985, 0]
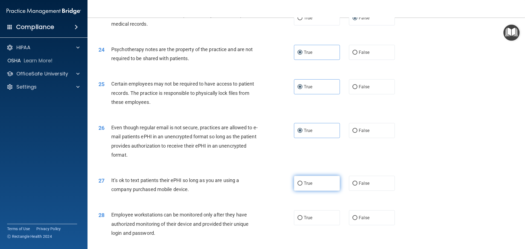
click at [304, 186] on span "True" at bounding box center [308, 183] width 8 height 5
click at [303, 186] on input "True" at bounding box center [300, 184] width 5 height 4
radio input "true"
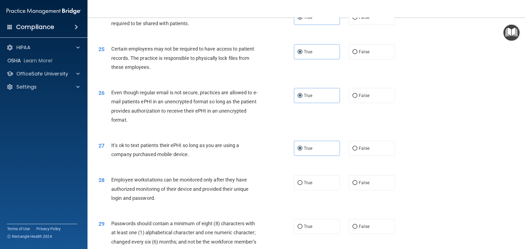
scroll to position [1039, 0]
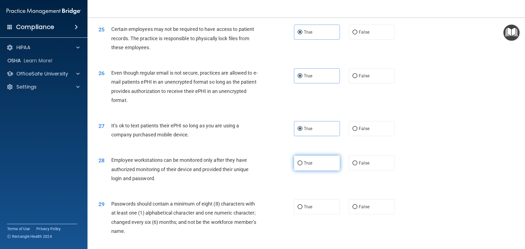
click at [296, 171] on label "True" at bounding box center [317, 163] width 46 height 15
click at [298, 165] on input "True" at bounding box center [300, 163] width 5 height 4
radio input "true"
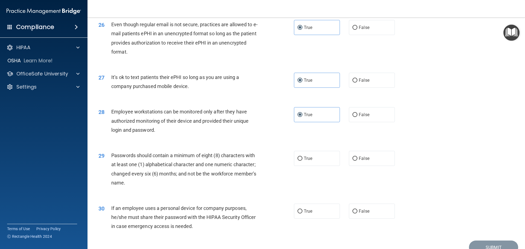
scroll to position [1094, 0]
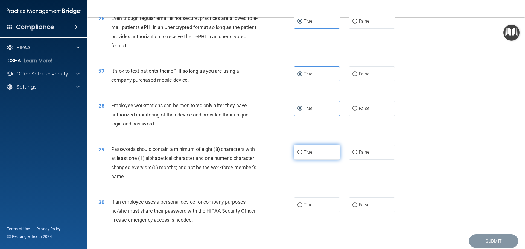
click at [305, 155] on span "True" at bounding box center [308, 152] width 8 height 5
click at [303, 155] on input "True" at bounding box center [300, 152] width 5 height 4
click at [359, 208] on span "False" at bounding box center [364, 204] width 11 height 5
click at [357, 207] on input "False" at bounding box center [355, 205] width 5 height 4
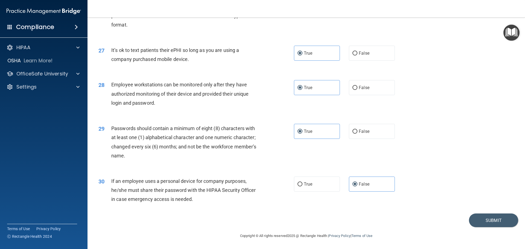
scroll to position [1124, 0]
click at [489, 222] on button "Submit" at bounding box center [493, 221] width 49 height 14
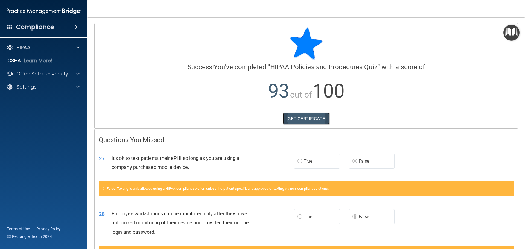
click at [309, 122] on link "GET CERTIFICATE" at bounding box center [306, 119] width 47 height 12
click at [36, 73] on p "OfficeSafe University" at bounding box center [42, 74] width 52 height 7
click at [42, 88] on p "HIPAA Training" at bounding box center [26, 86] width 45 height 5
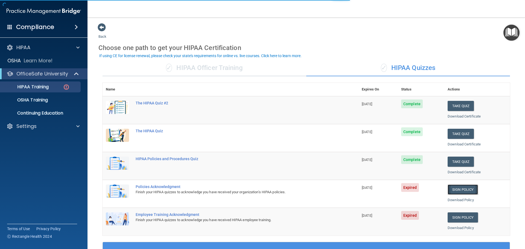
click at [471, 189] on link "Sign Policy" at bounding box center [463, 190] width 30 height 10
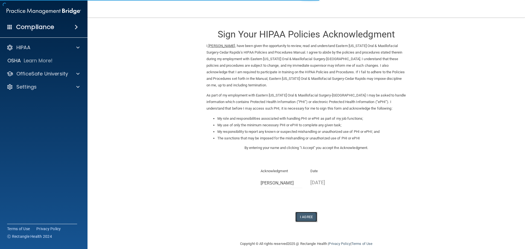
click at [303, 217] on button "I Agree" at bounding box center [306, 217] width 22 height 10
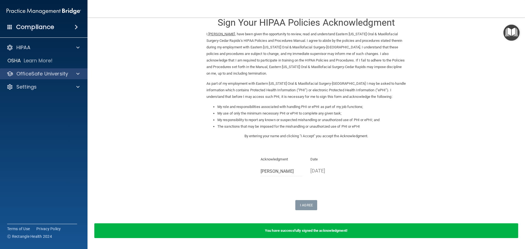
scroll to position [2, 0]
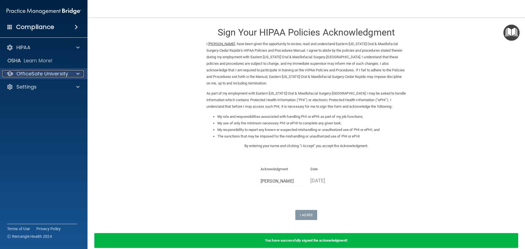
click at [33, 75] on p "OfficeSafe University" at bounding box center [42, 74] width 52 height 7
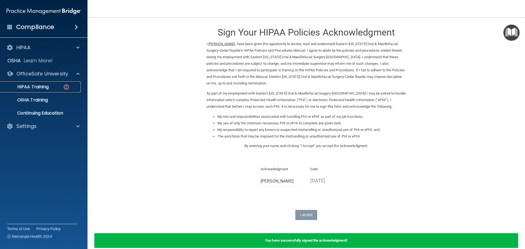
click at [50, 88] on div "HIPAA Training" at bounding box center [41, 86] width 75 height 5
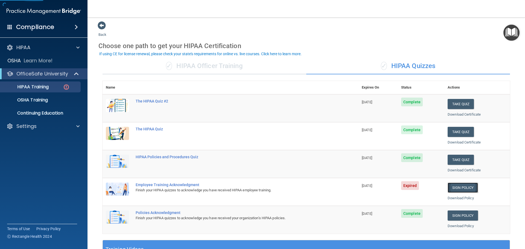
click at [463, 184] on link "Sign Policy" at bounding box center [463, 188] width 30 height 10
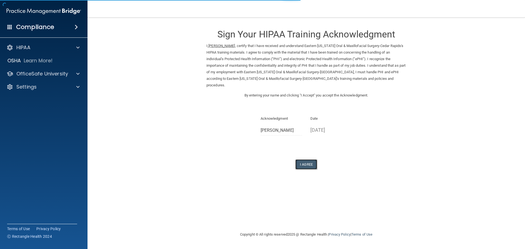
click at [303, 159] on button "I Agree" at bounding box center [306, 164] width 22 height 10
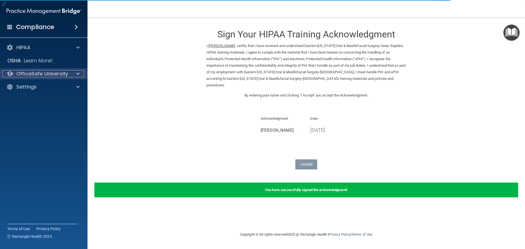
click at [46, 75] on p "OfficeSafe University" at bounding box center [42, 74] width 52 height 7
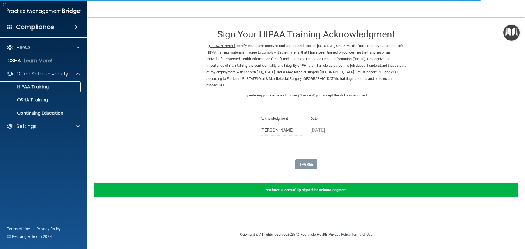
click at [35, 87] on p "HIPAA Training" at bounding box center [26, 86] width 45 height 5
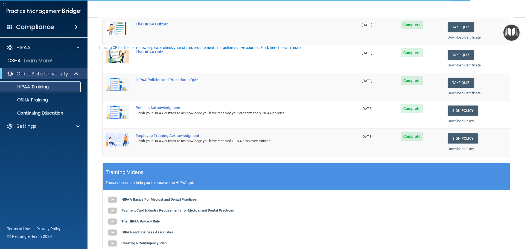
scroll to position [82, 0]
